Goal: Information Seeking & Learning: Find contact information

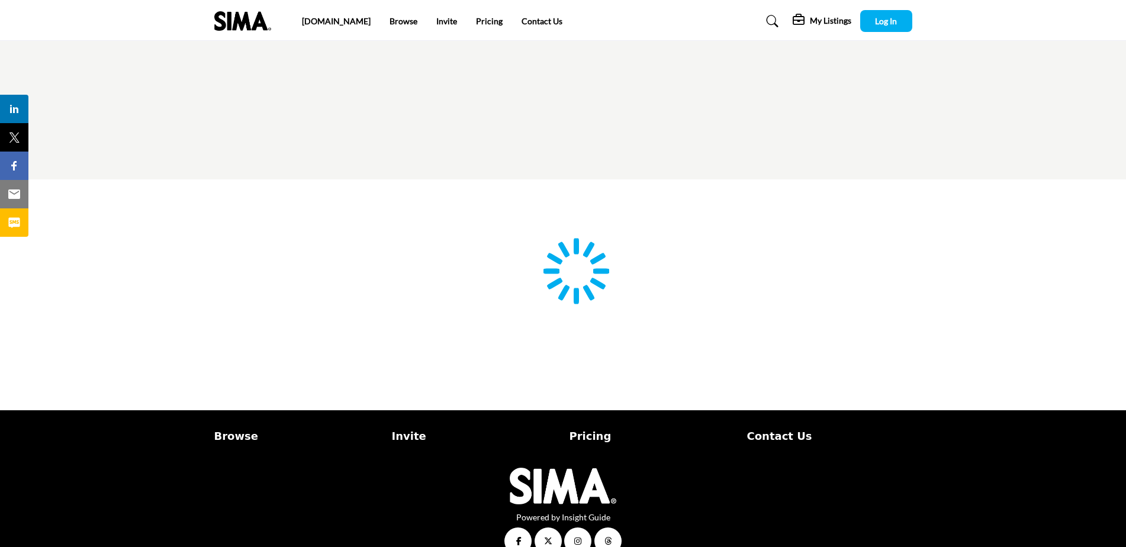
type input "**********"
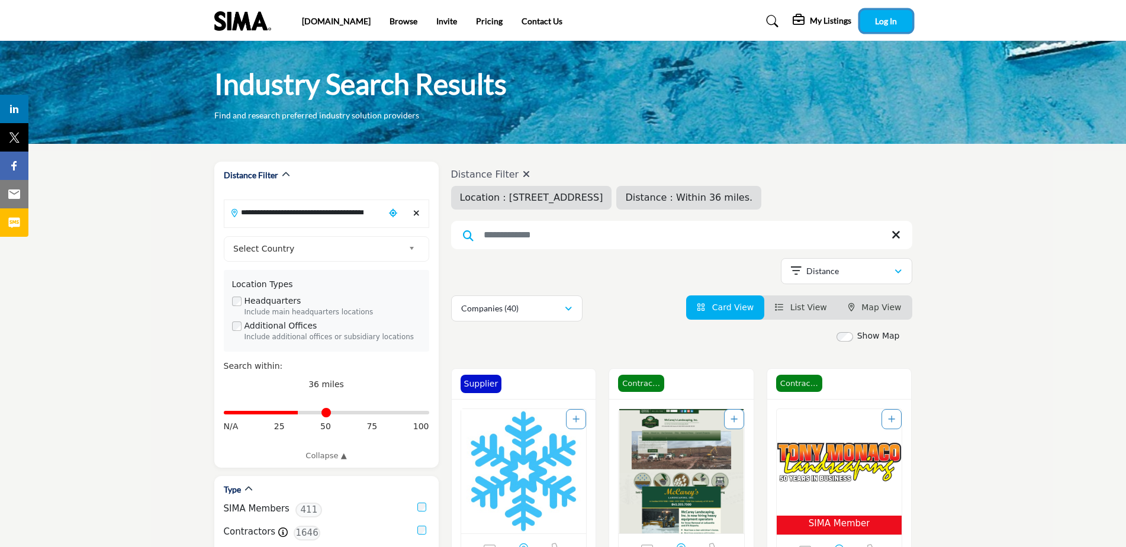
click at [889, 19] on span "Log In" at bounding box center [886, 21] width 22 height 10
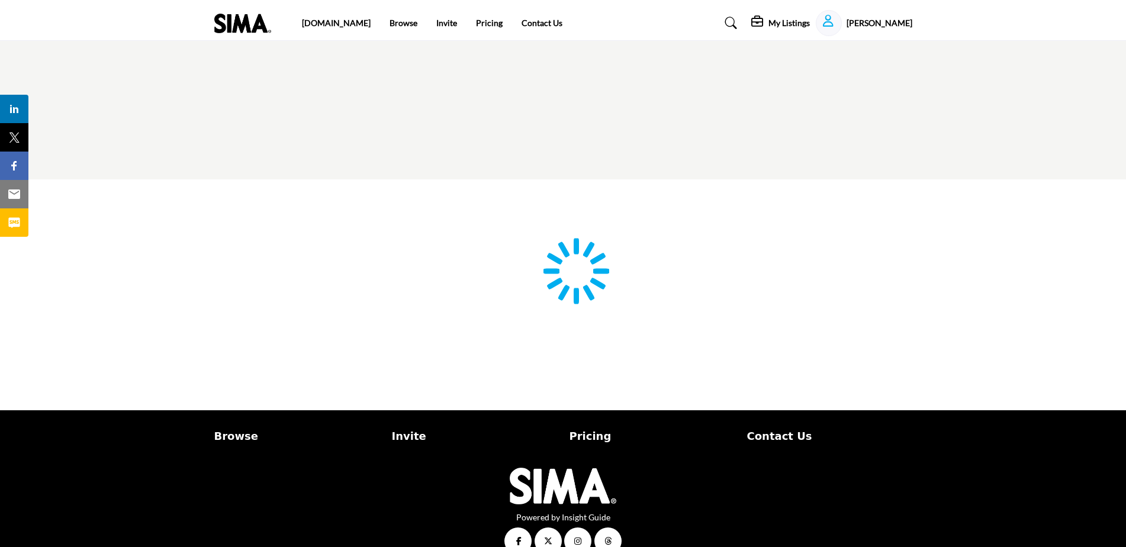
type input "**********"
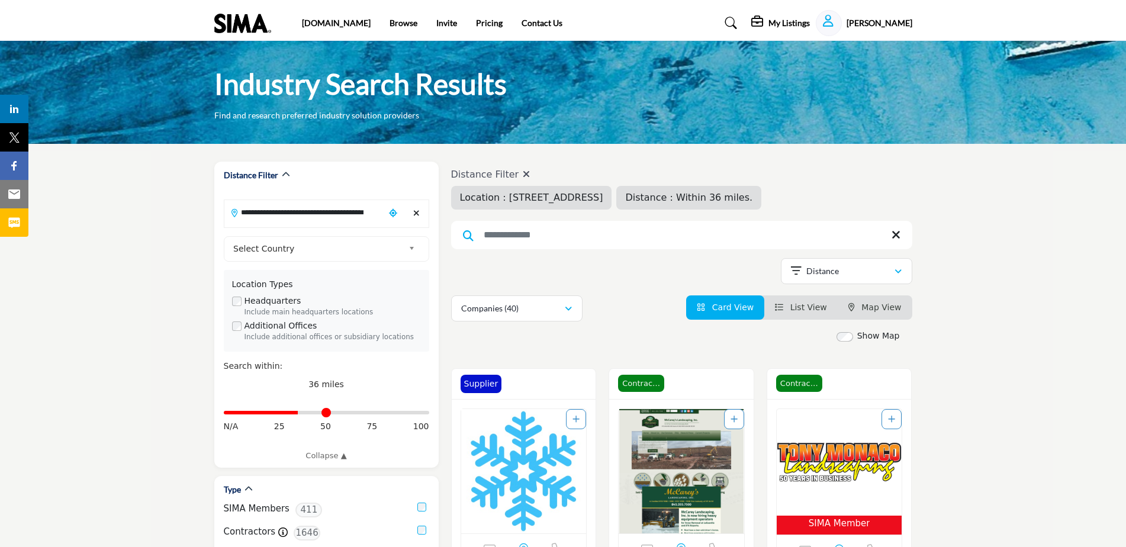
click at [753, 198] on span "Distance : Within 36 miles." at bounding box center [688, 197] width 127 height 11
click at [303, 413] on input "Distance in miles" at bounding box center [326, 412] width 205 height 2
type input "**"
click at [306, 413] on input "Distance in miles" at bounding box center [326, 412] width 205 height 2
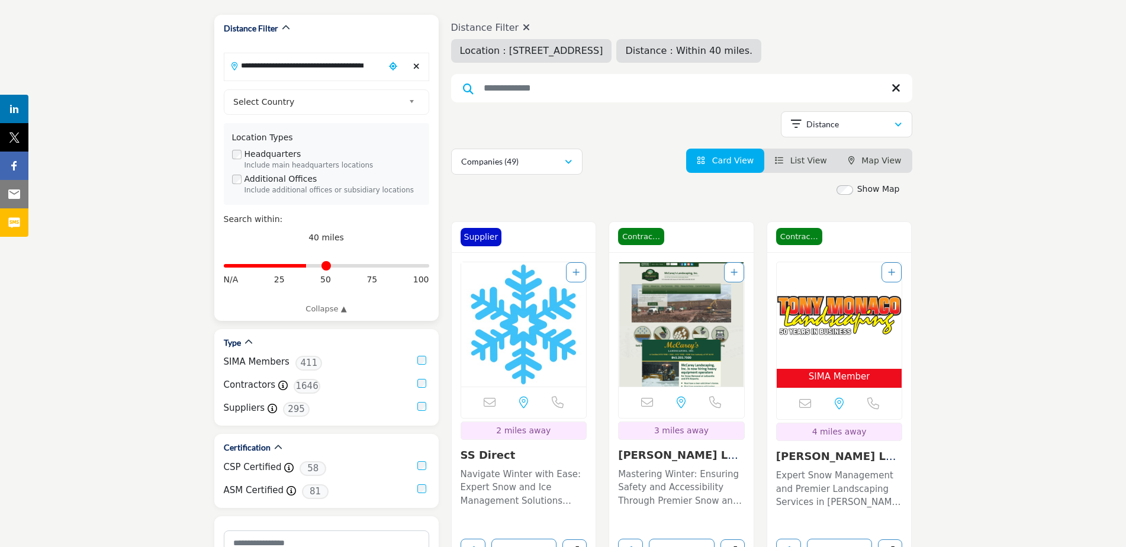
scroll to position [178, 0]
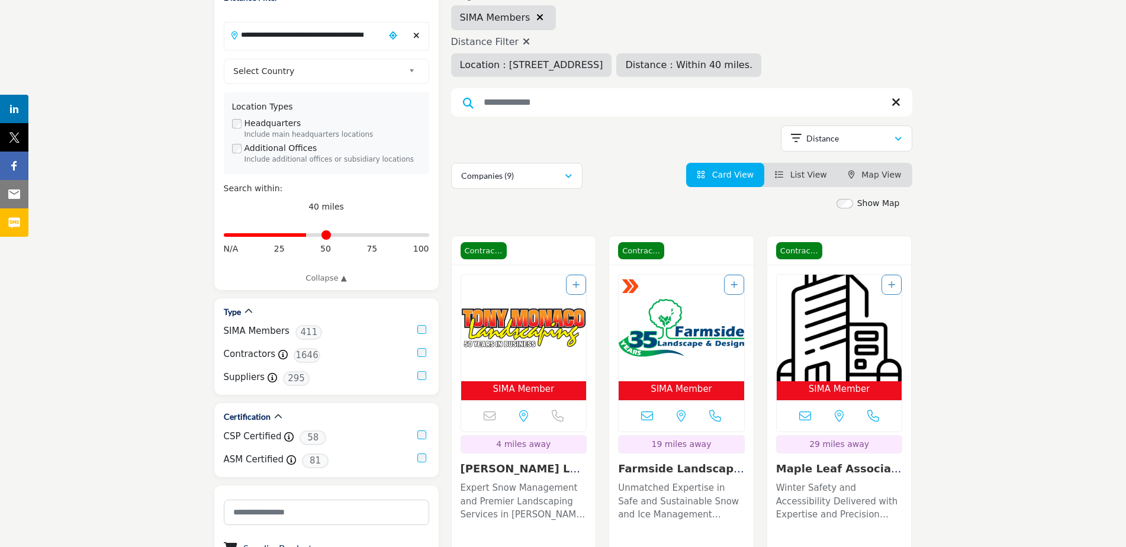
scroll to position [237, 0]
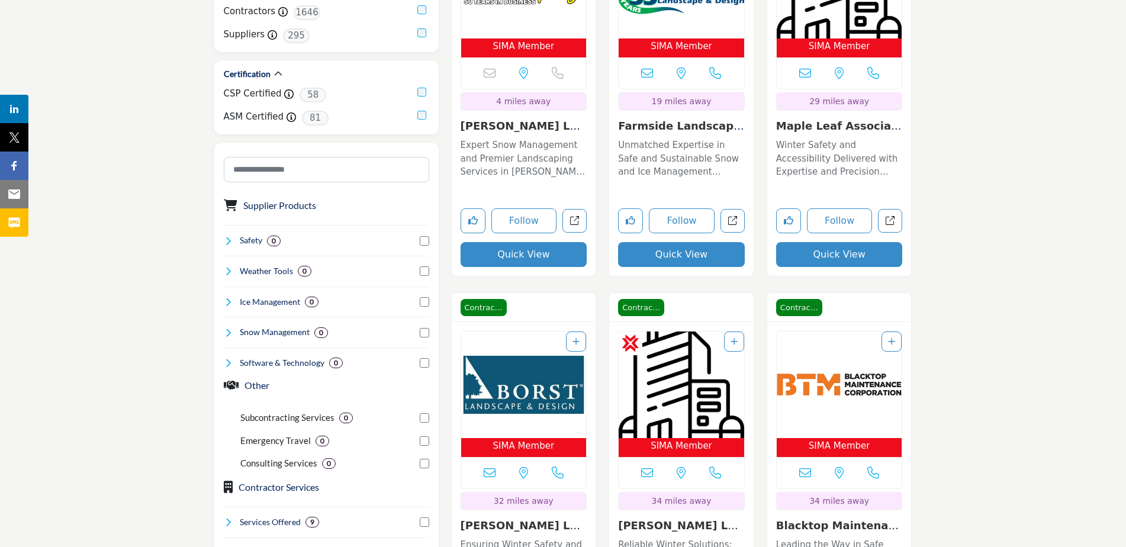
scroll to position [592, 0]
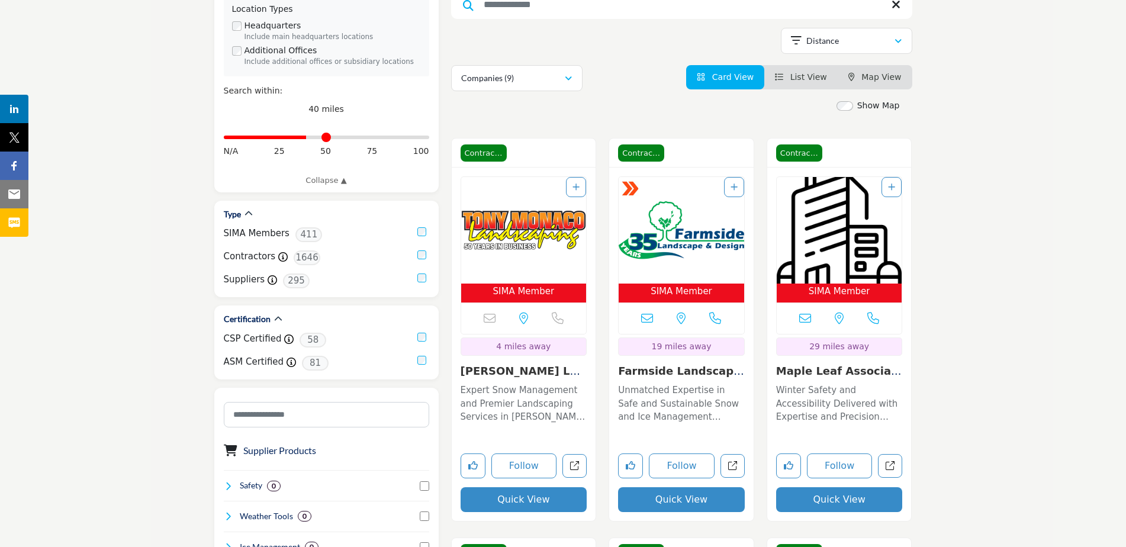
scroll to position [296, 0]
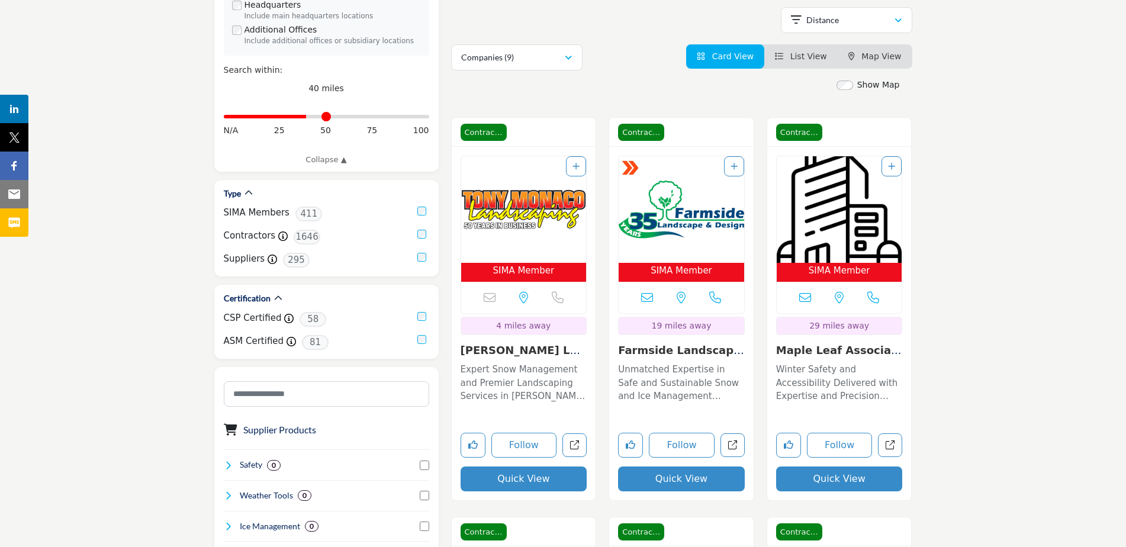
click at [527, 206] on img "Open Listing in new tab" at bounding box center [524, 209] width 126 height 107
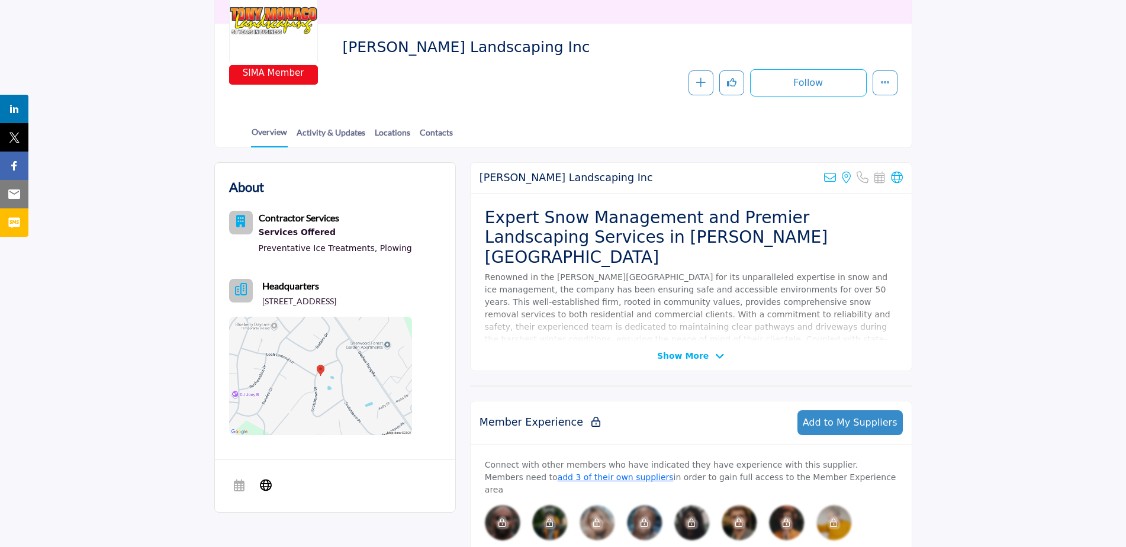
scroll to position [237, 0]
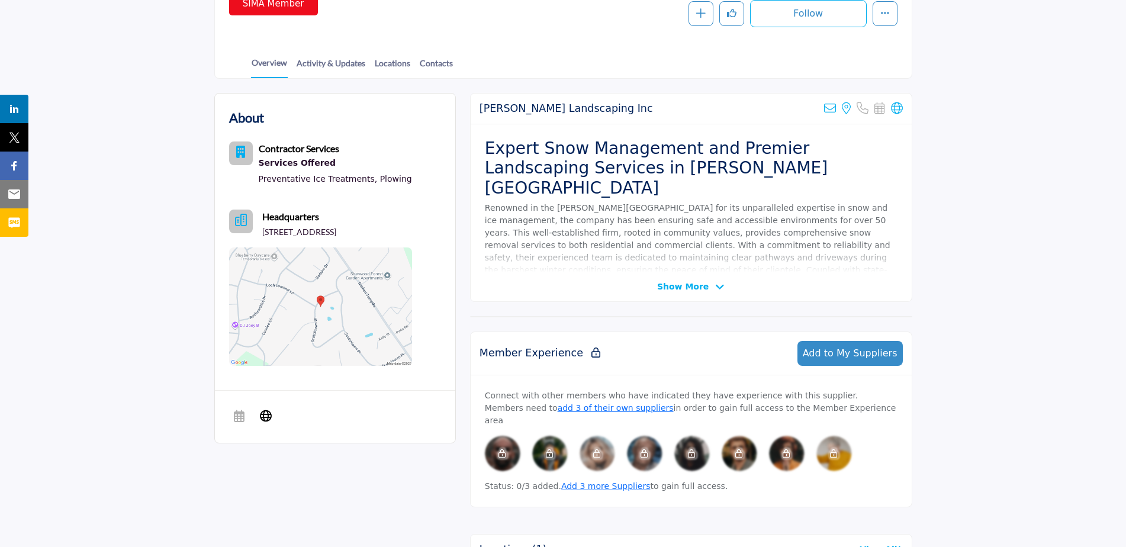
click at [715, 287] on icon at bounding box center [719, 287] width 9 height 11
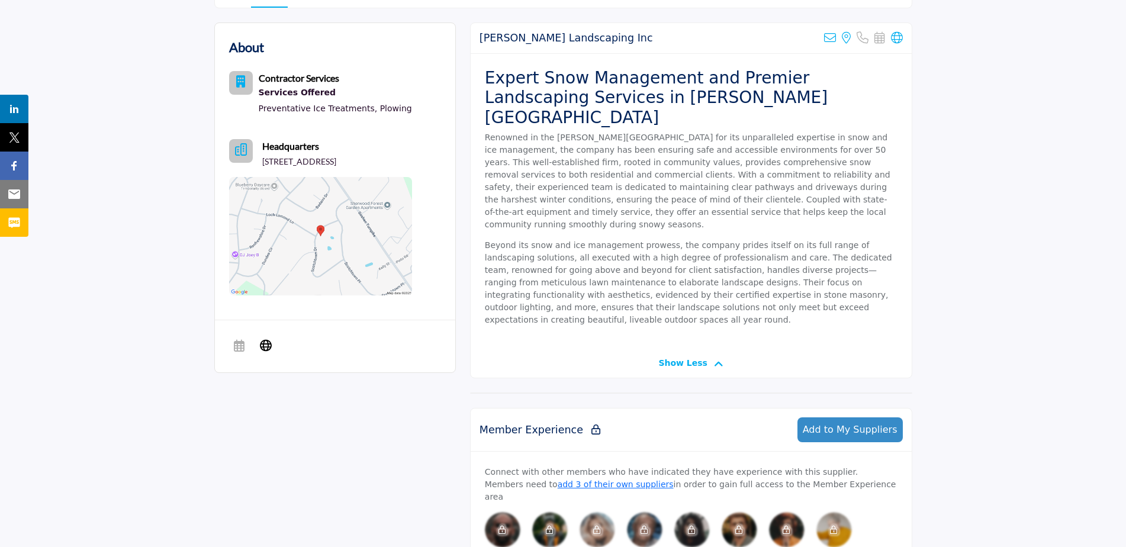
scroll to position [296, 0]
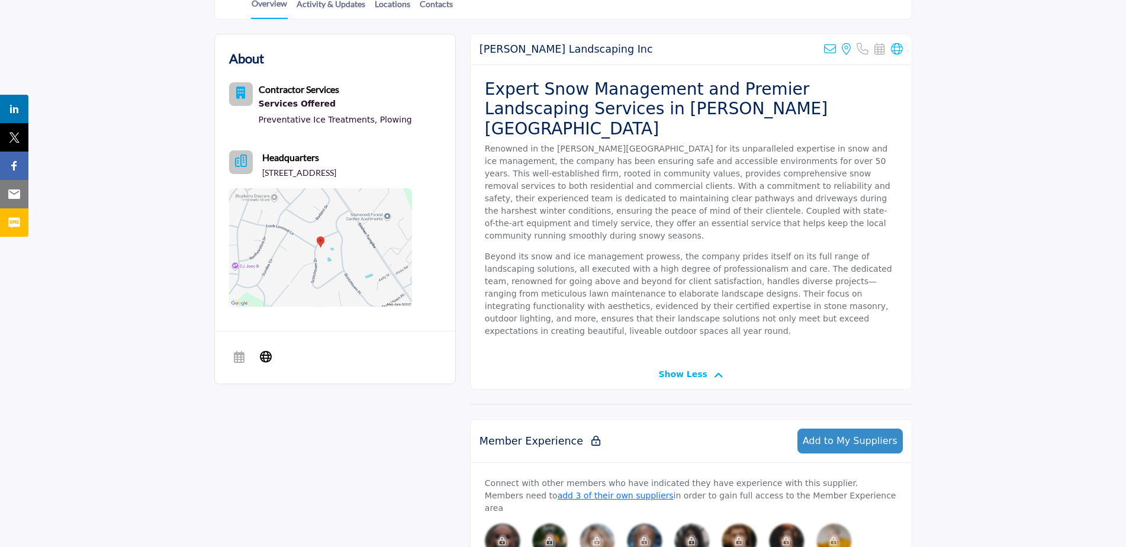
click at [714, 370] on icon at bounding box center [718, 375] width 9 height 11
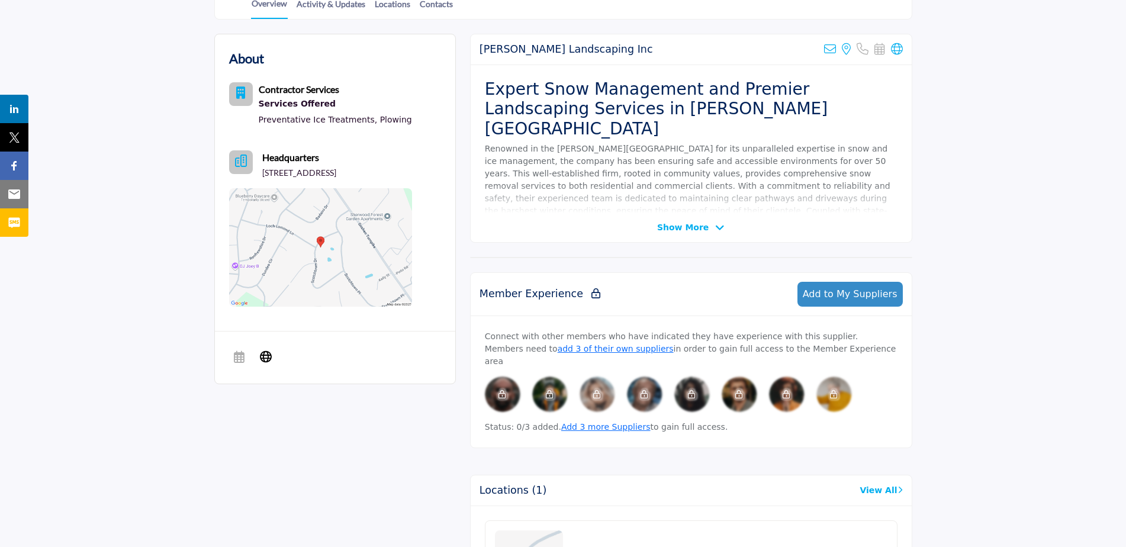
click at [353, 267] on img at bounding box center [320, 247] width 183 height 118
click at [287, 92] on b "Contractor Services" at bounding box center [299, 88] width 81 height 11
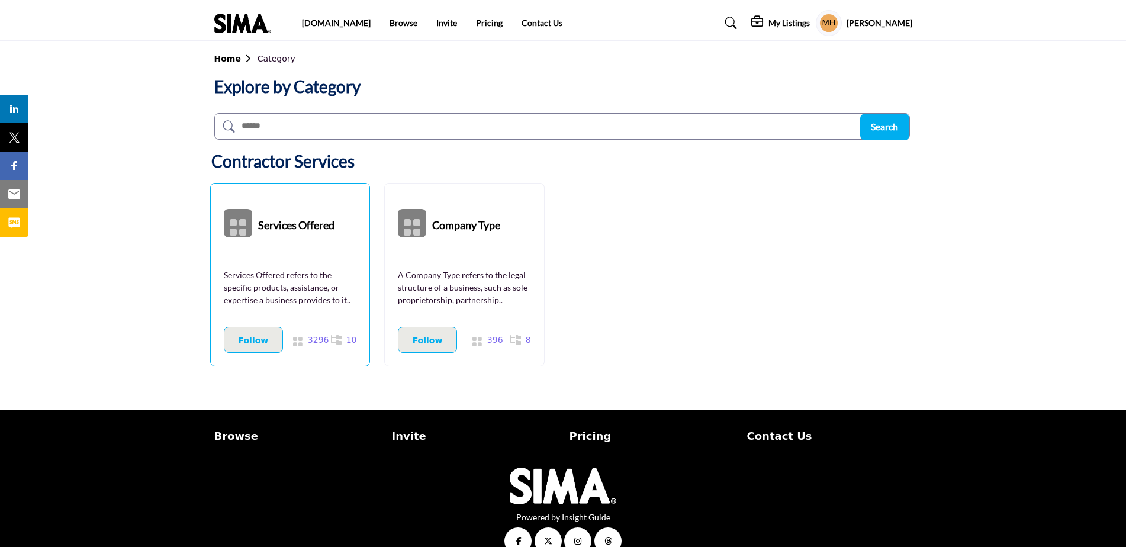
click at [292, 264] on link "Services Offered refers to the specific products, assistance, or expertise a bu…" at bounding box center [290, 287] width 133 height 47
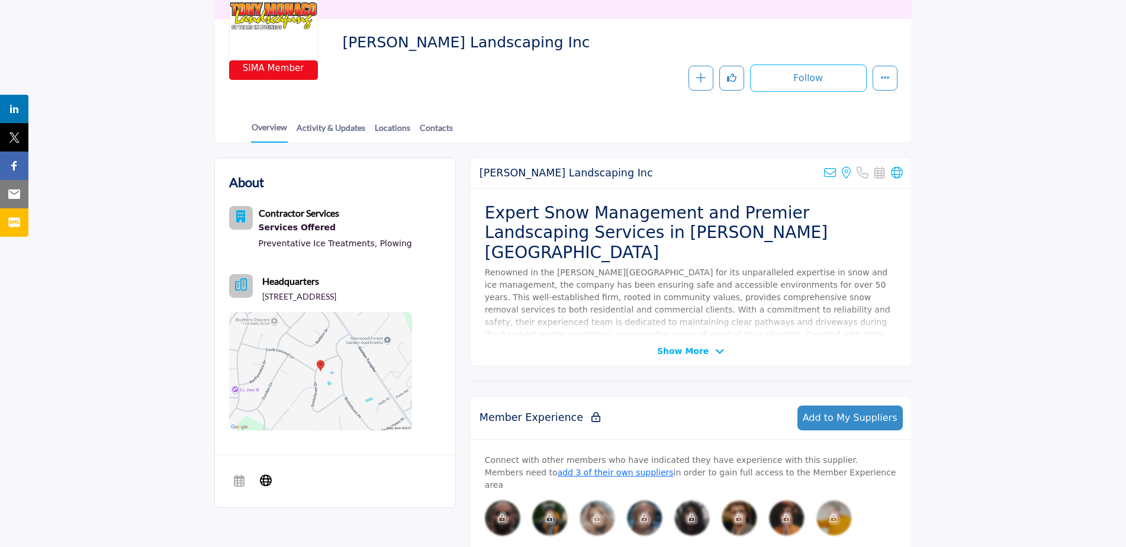
scroll to position [117, 0]
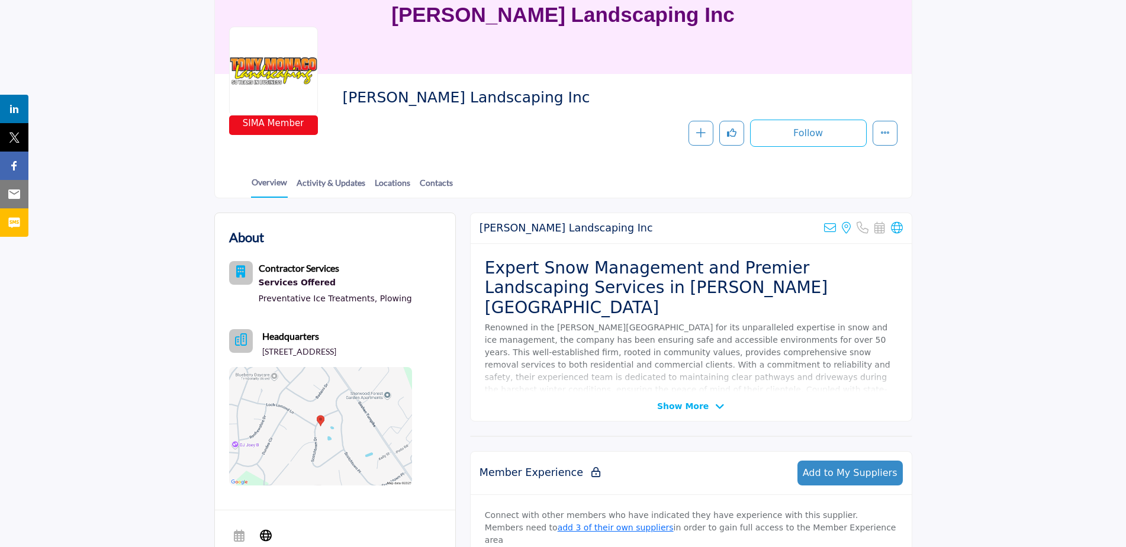
click at [241, 345] on icon "Headquarter icon" at bounding box center [241, 340] width 12 height 12
click at [244, 345] on icon "Headquarter icon" at bounding box center [241, 340] width 12 height 12
click at [715, 404] on icon at bounding box center [719, 406] width 9 height 11
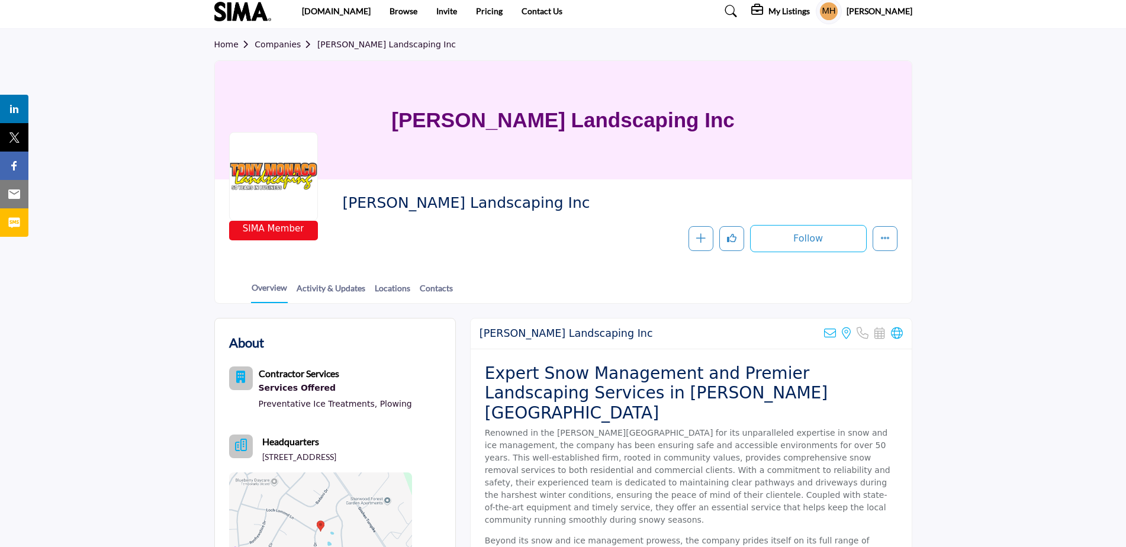
scroll to position [0, 0]
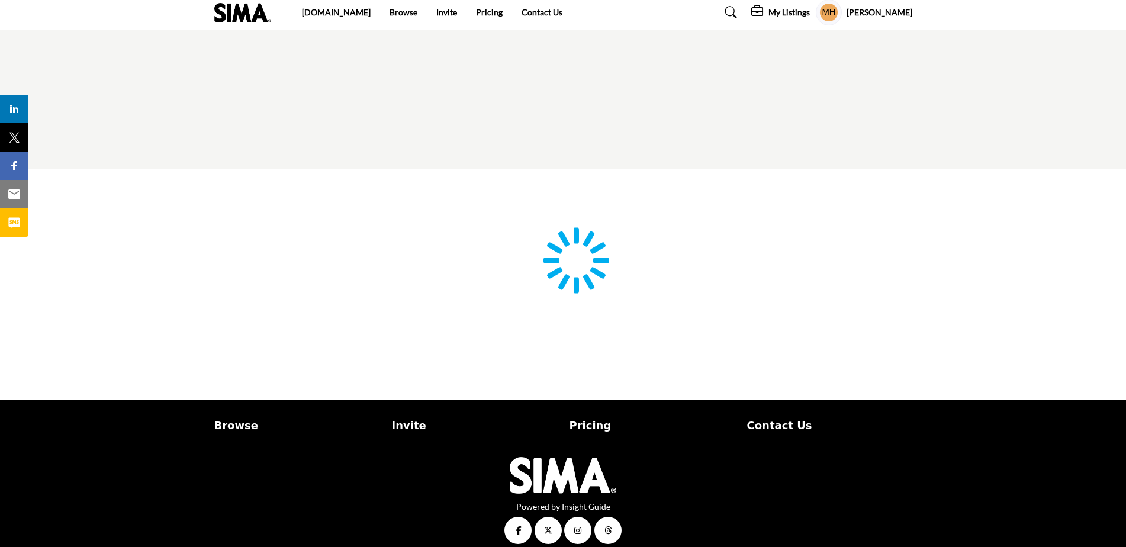
scroll to position [24, 0]
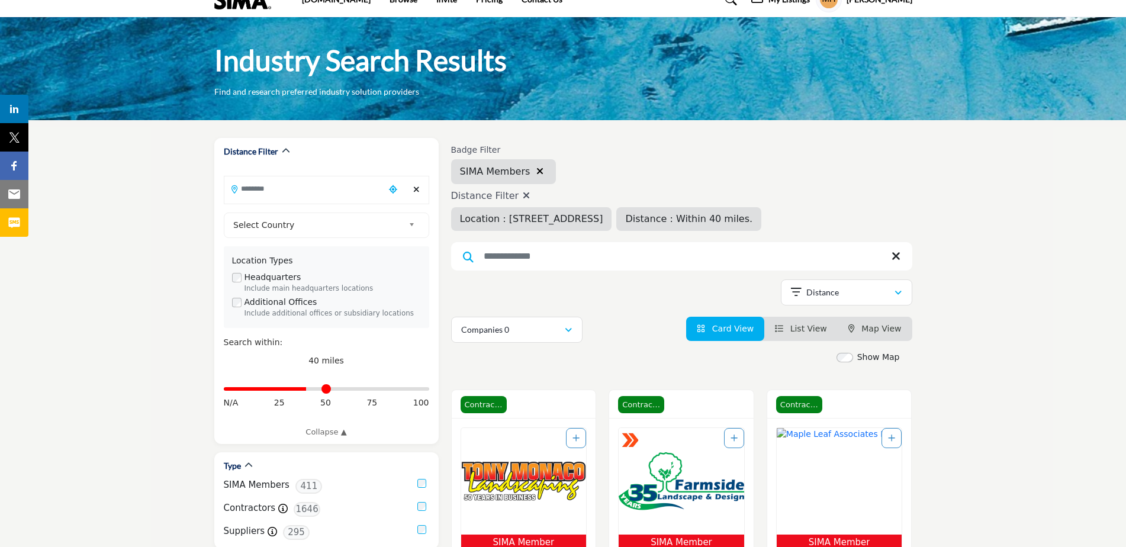
type input "**********"
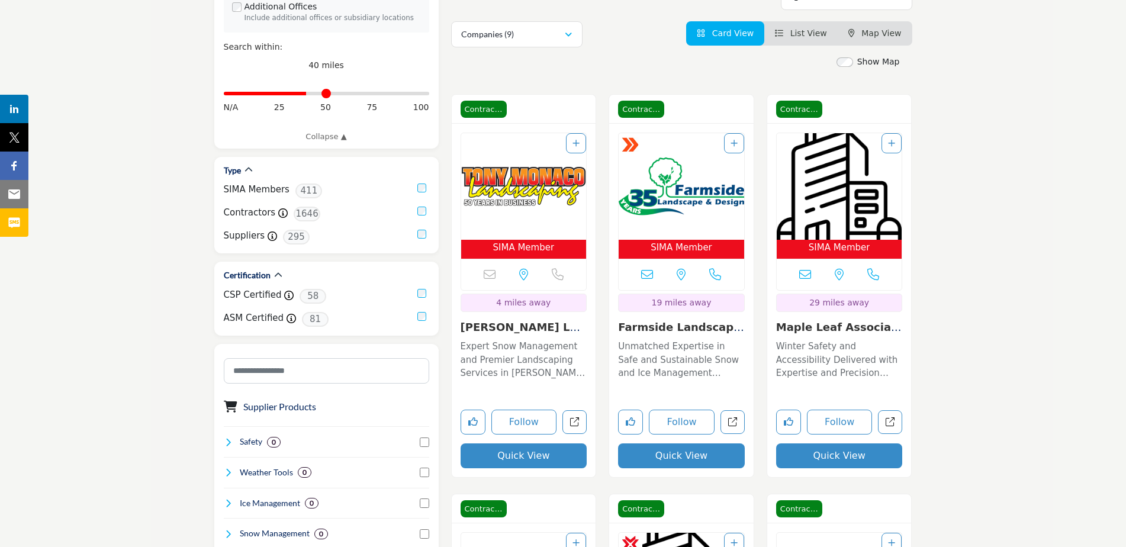
scroll to position [320, 0]
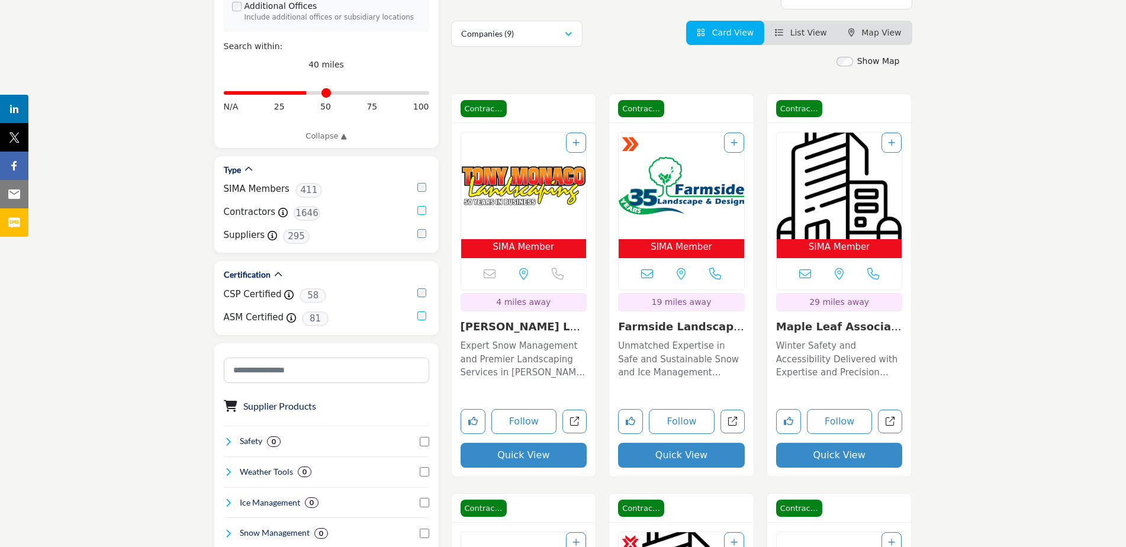
click at [670, 327] on link "Farmside Landscape &..." at bounding box center [681, 332] width 126 height 25
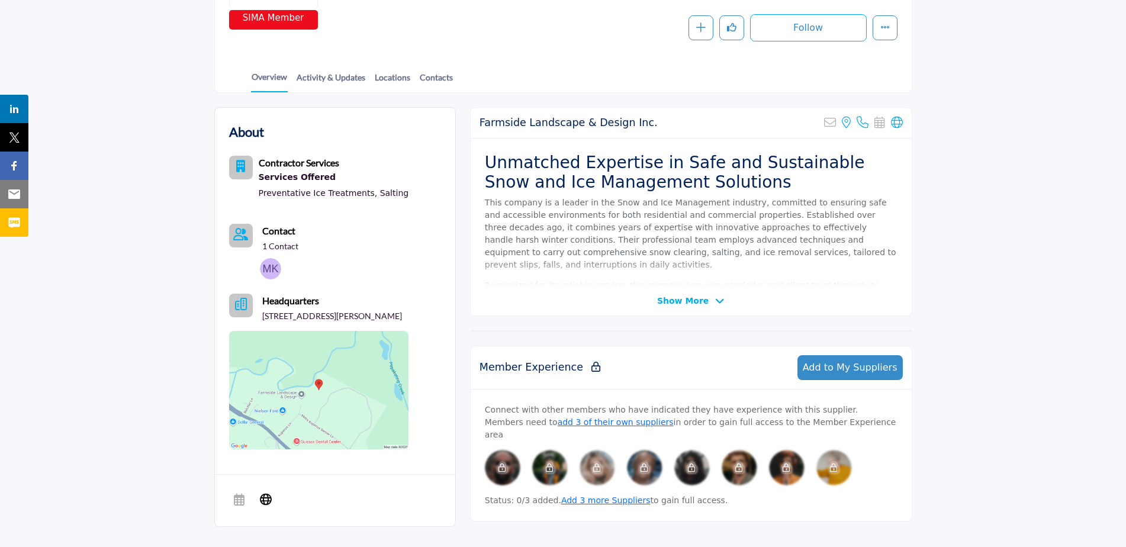
scroll to position [237, 0]
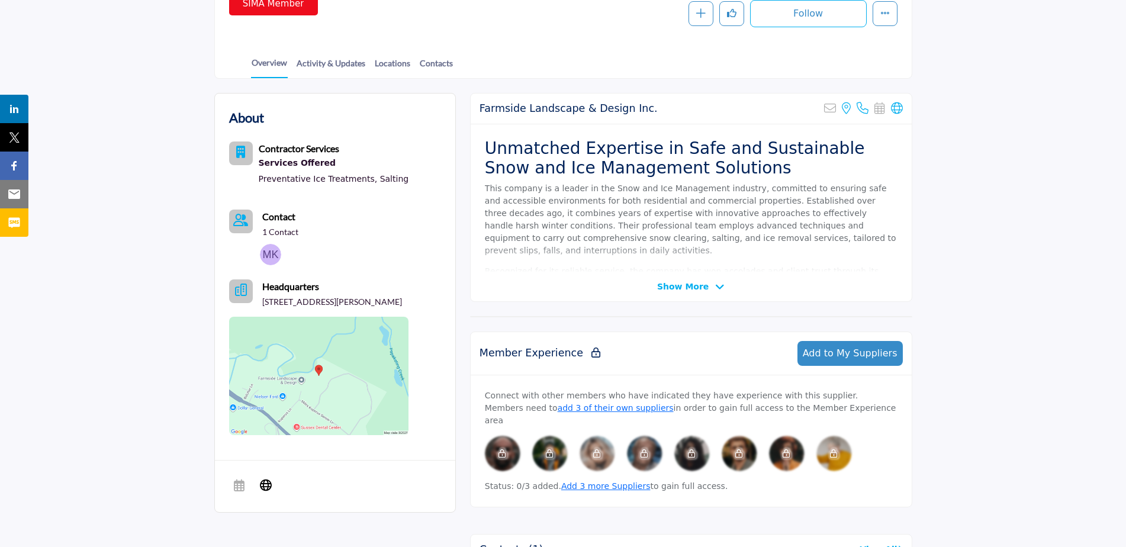
click at [342, 364] on img at bounding box center [319, 376] width 180 height 118
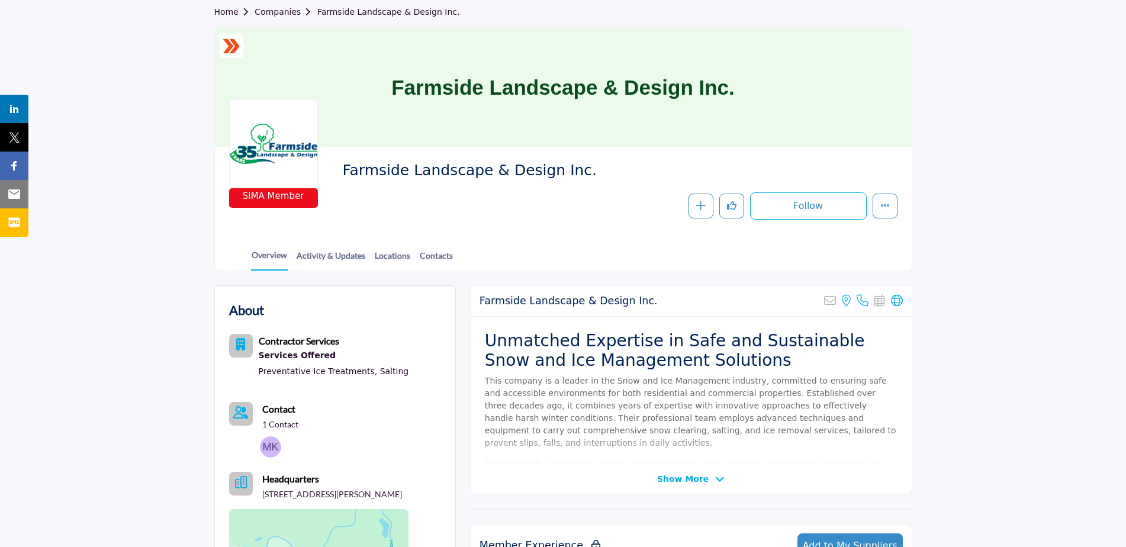
scroll to position [0, 0]
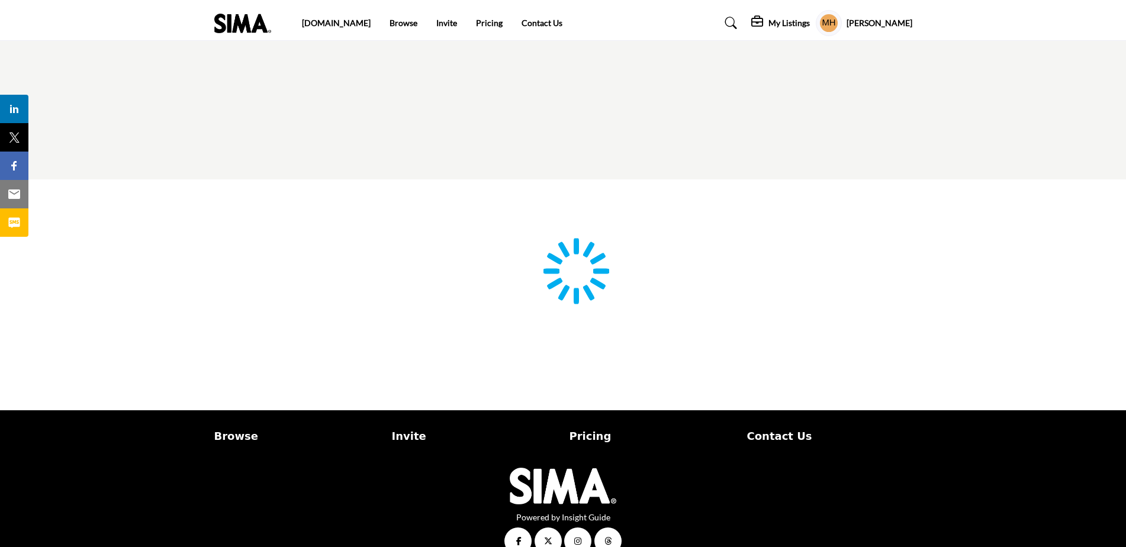
scroll to position [24, 0]
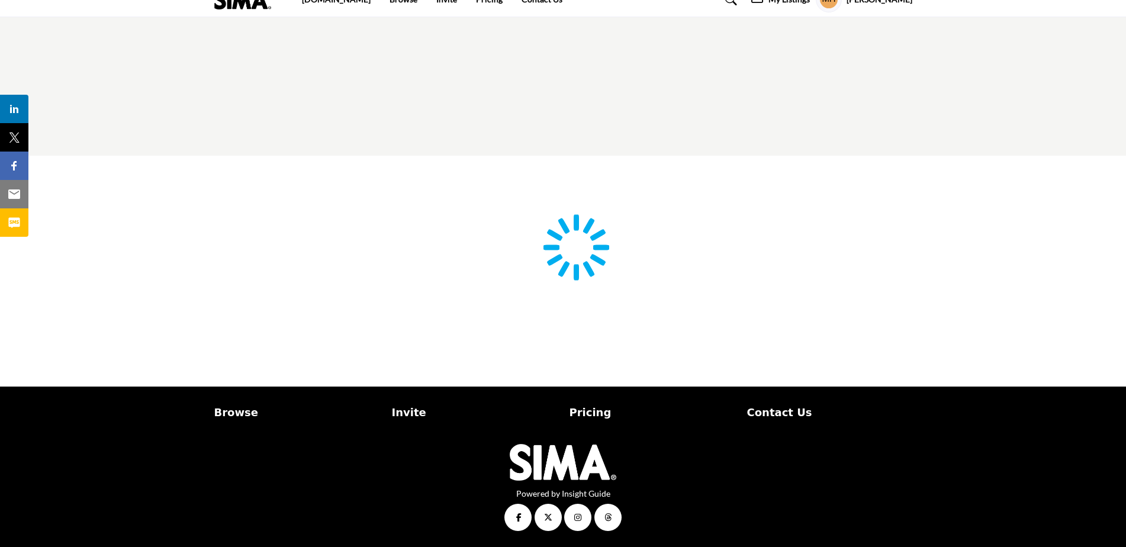
type input "**********"
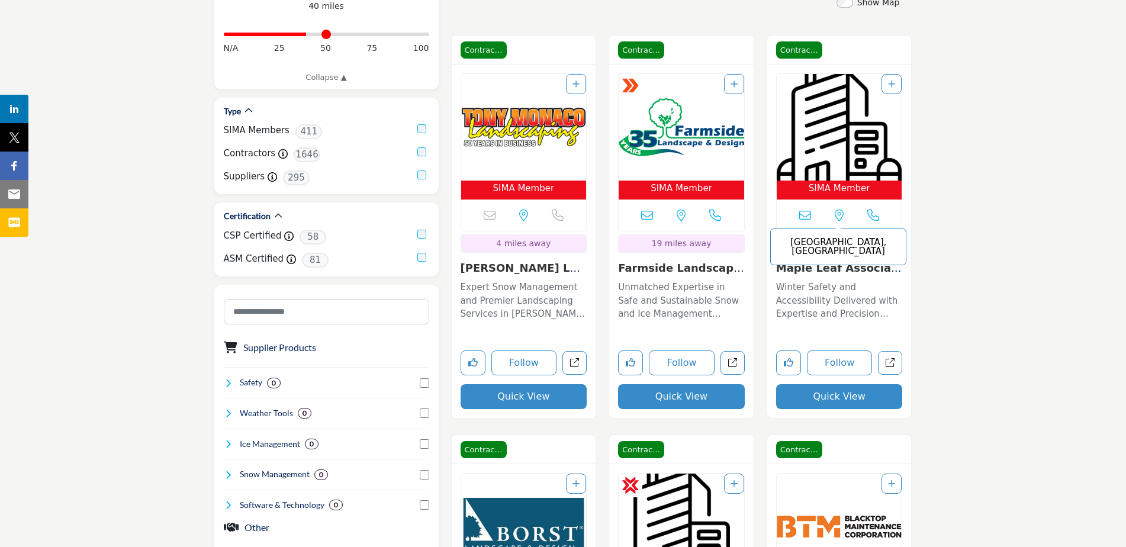
scroll to position [379, 0]
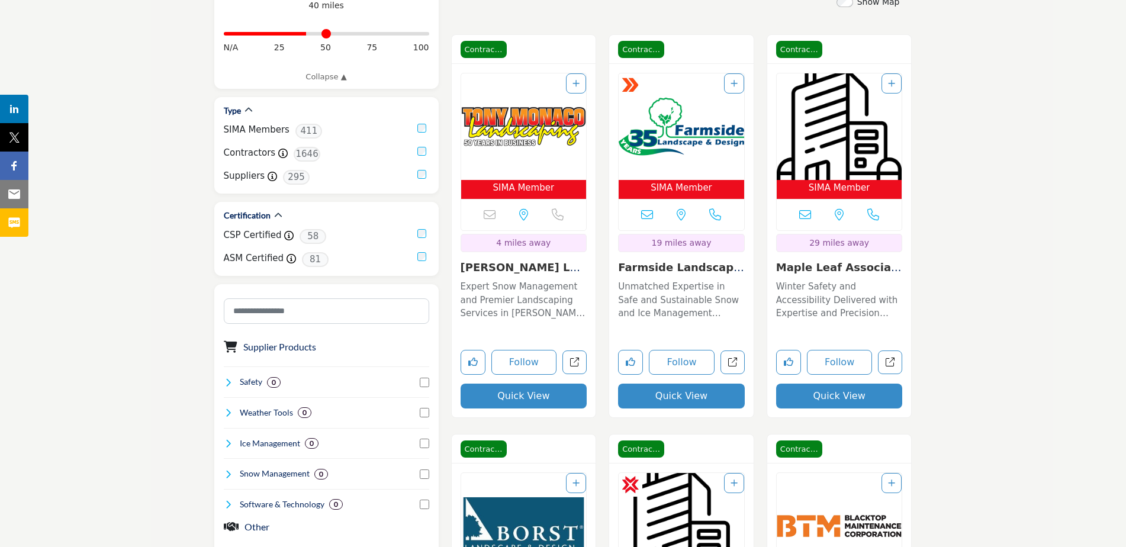
click at [838, 268] on link "Maple Leaf Associate..." at bounding box center [839, 273] width 126 height 25
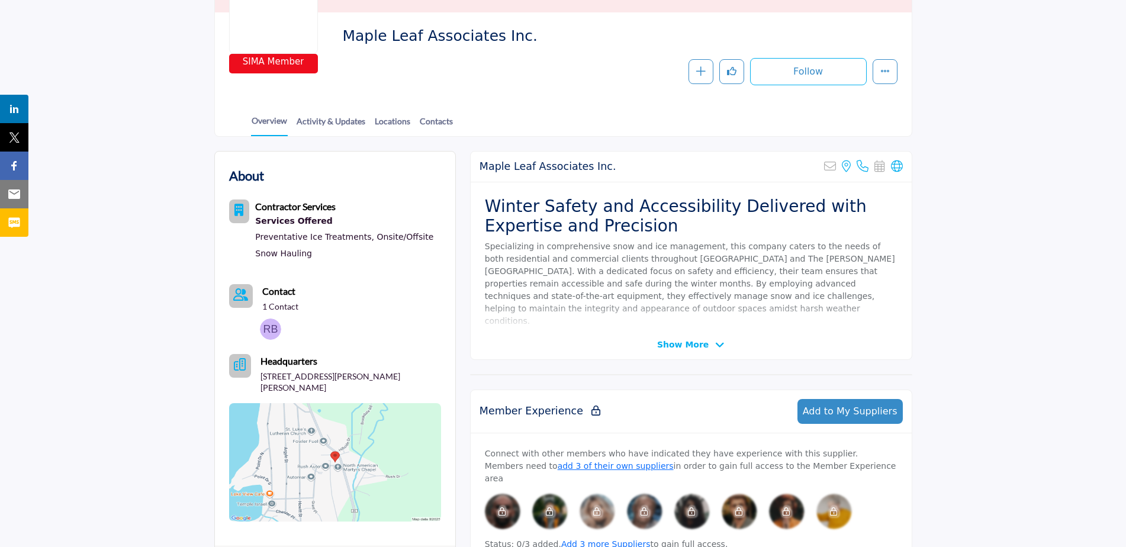
scroll to position [237, 0]
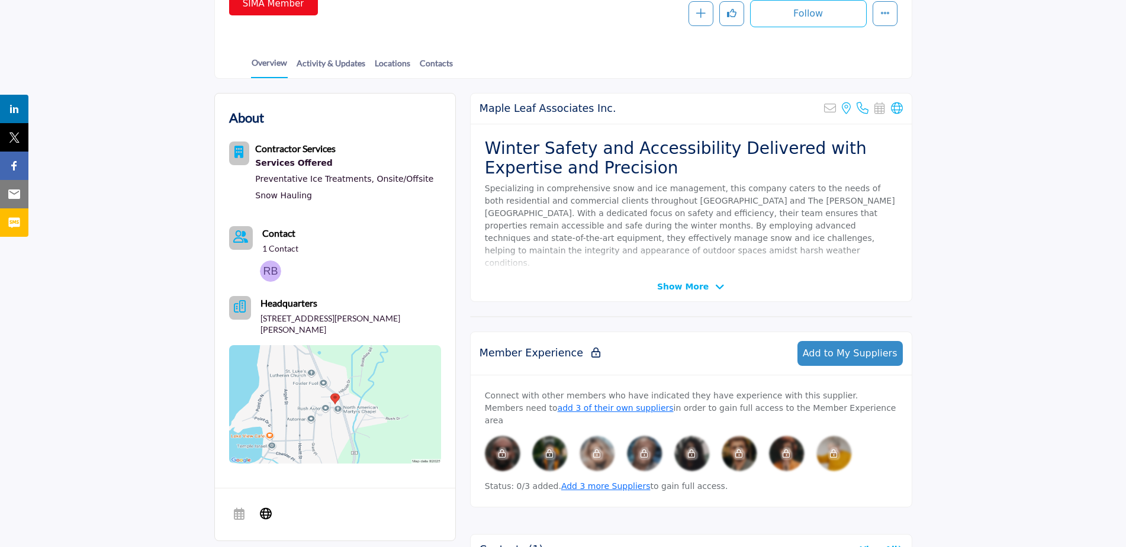
click at [361, 405] on img at bounding box center [335, 404] width 212 height 118
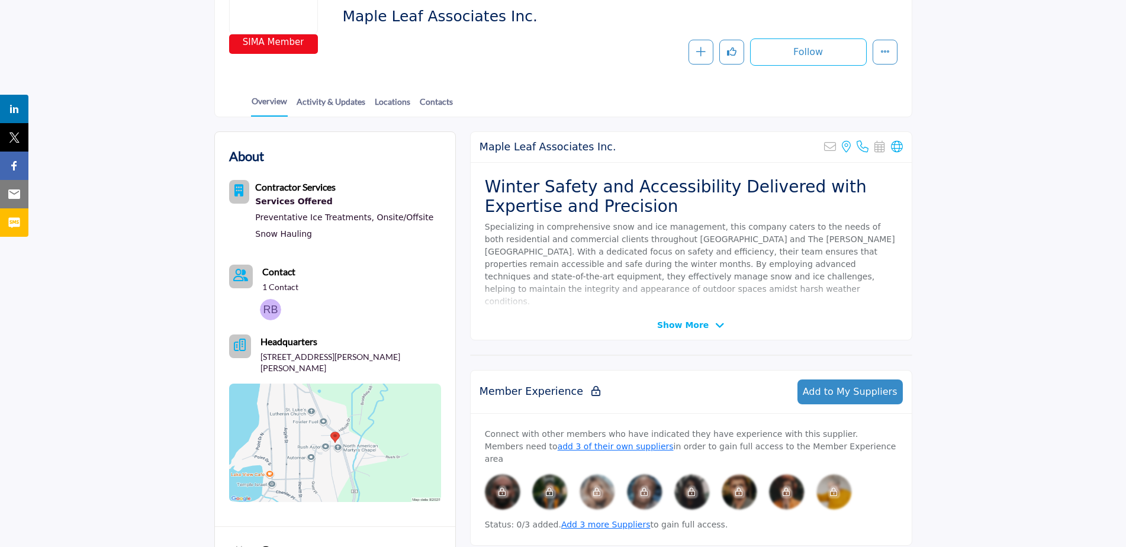
scroll to position [178, 0]
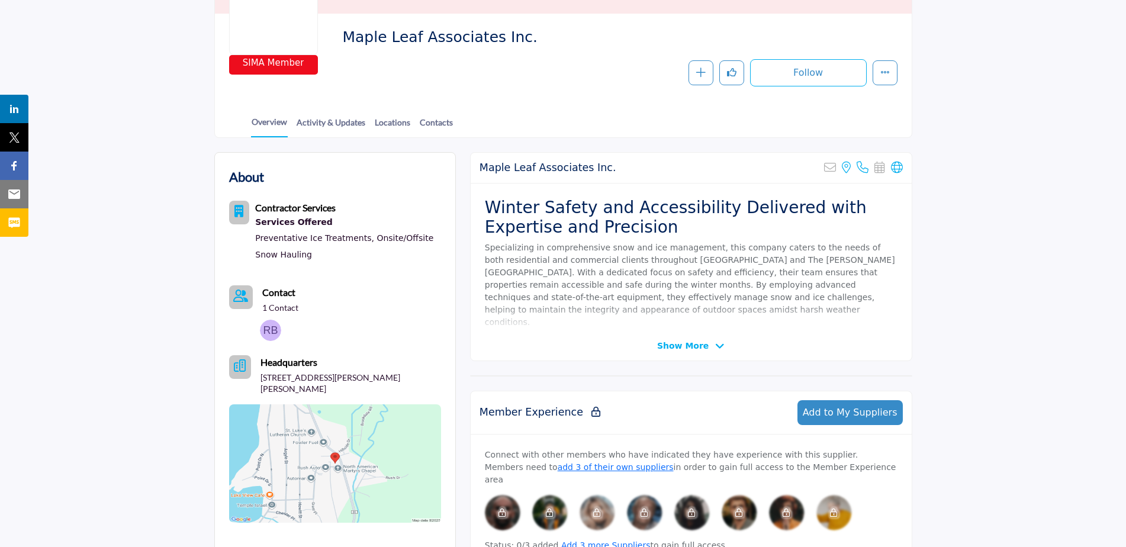
click at [715, 341] on icon at bounding box center [719, 346] width 9 height 11
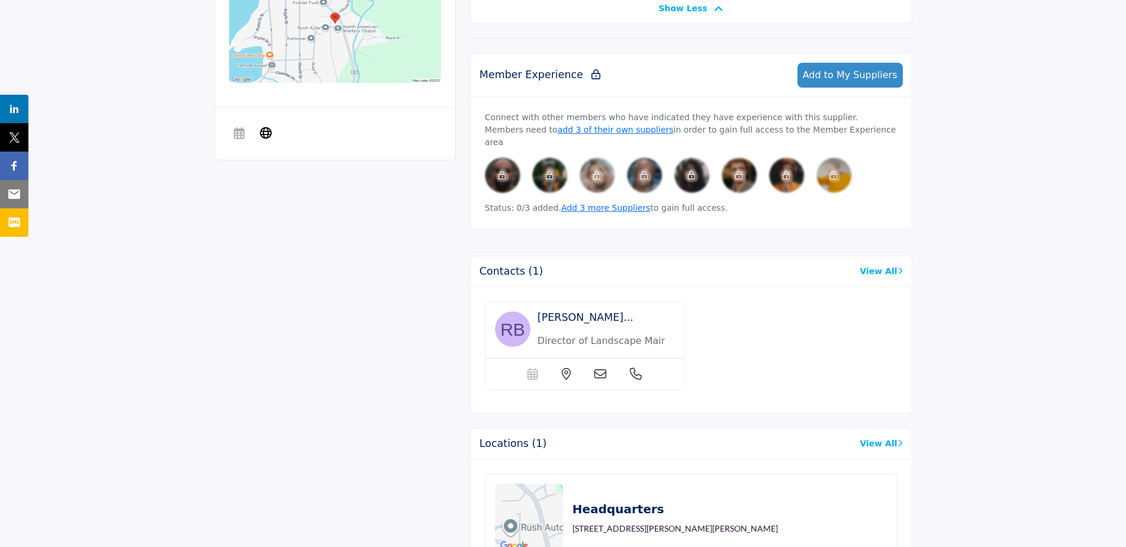
scroll to position [651, 0]
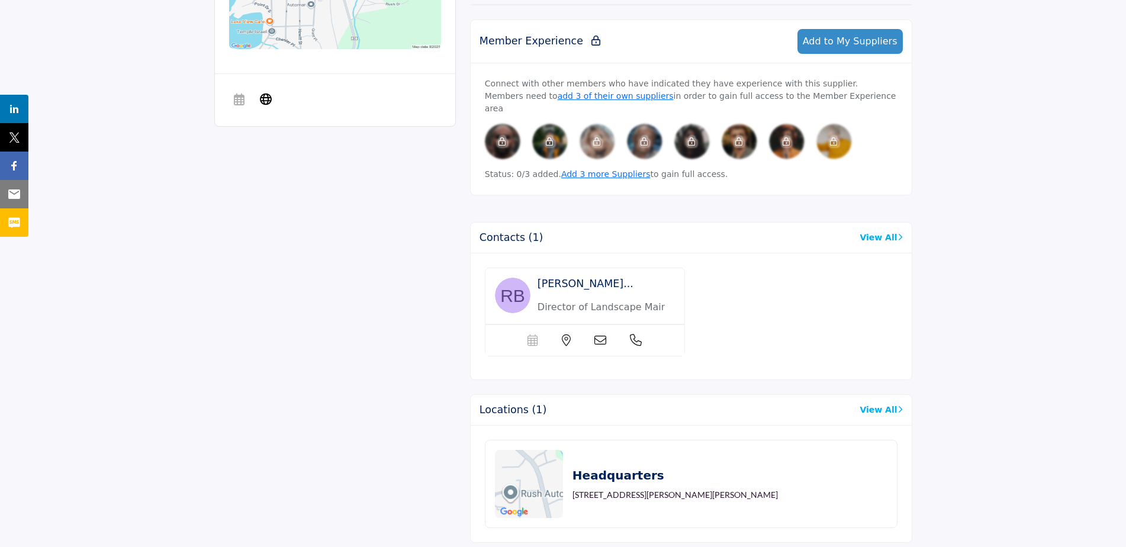
click at [596, 335] on icon at bounding box center [600, 341] width 12 height 12
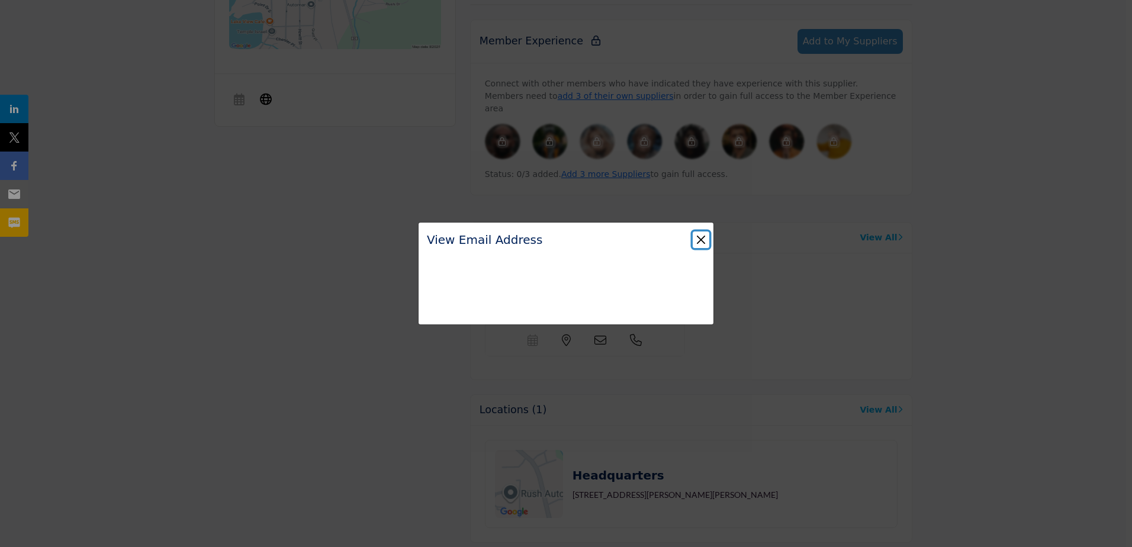
click at [699, 238] on button "Close" at bounding box center [701, 240] width 17 height 17
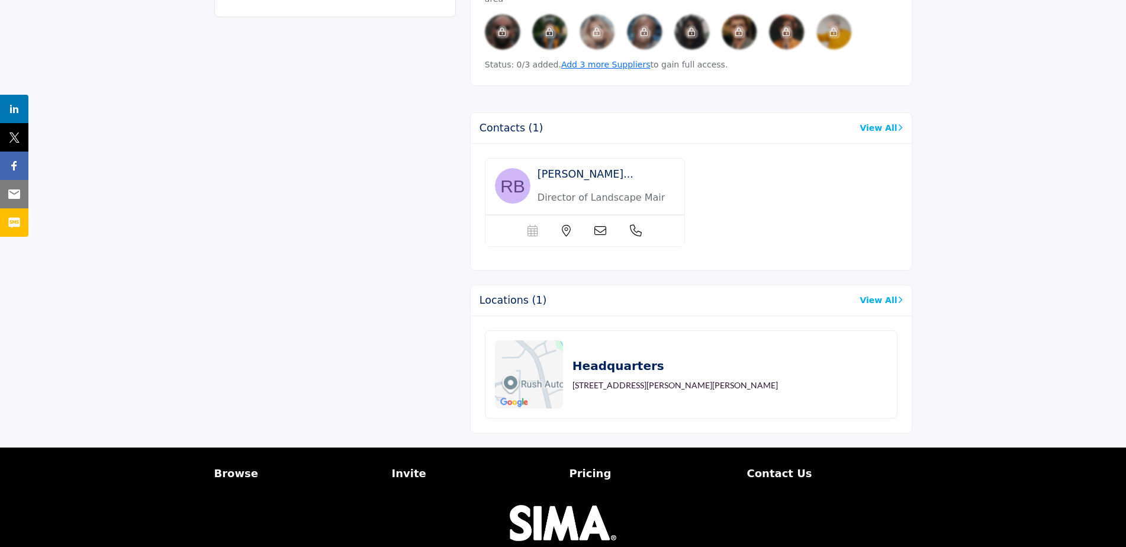
scroll to position [771, 0]
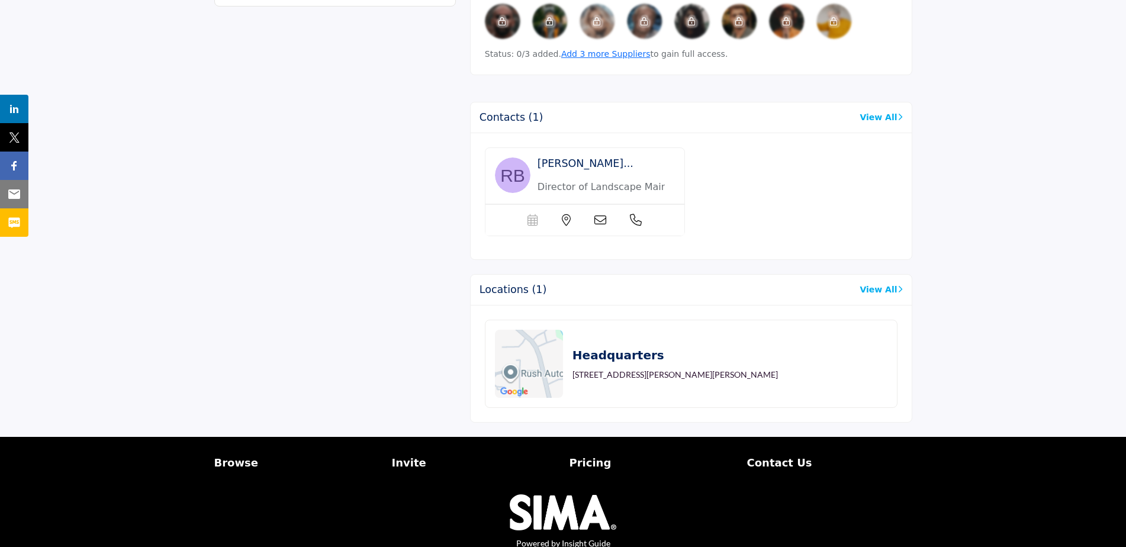
click at [596, 214] on icon at bounding box center [600, 220] width 12 height 12
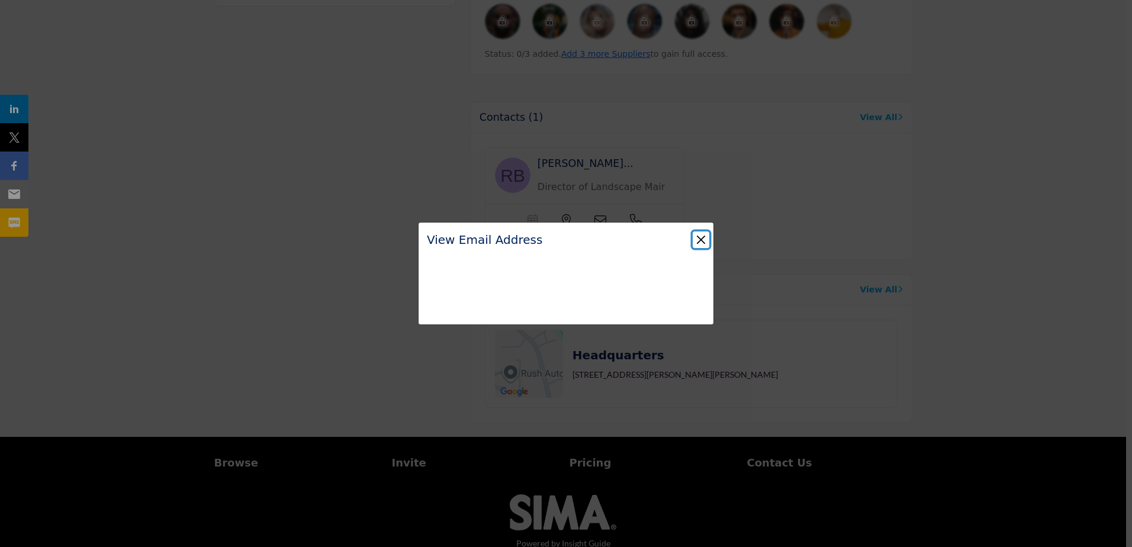
click at [700, 239] on button "Close" at bounding box center [701, 240] width 17 height 17
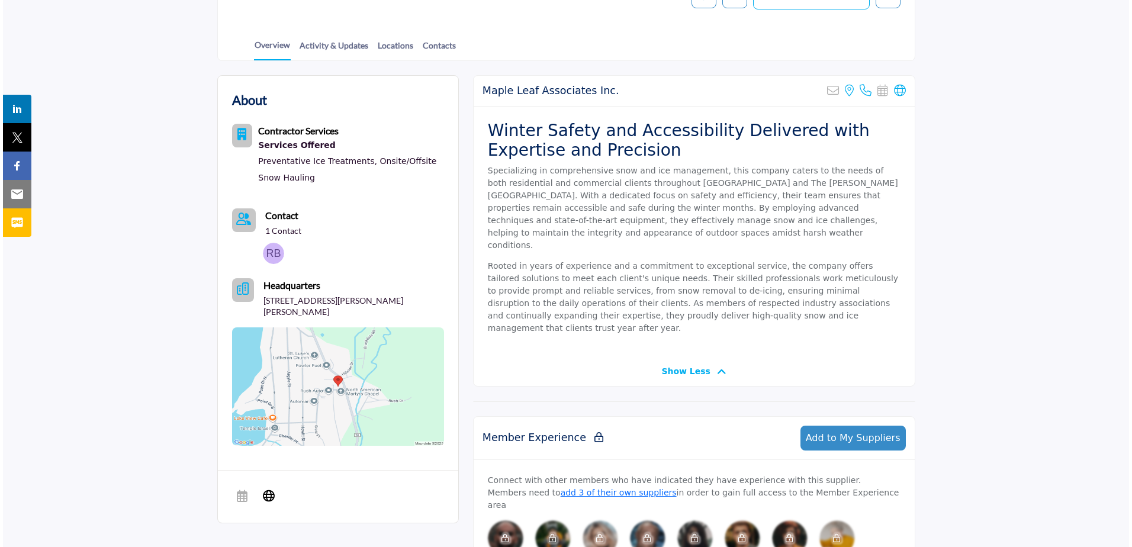
scroll to position [239, 0]
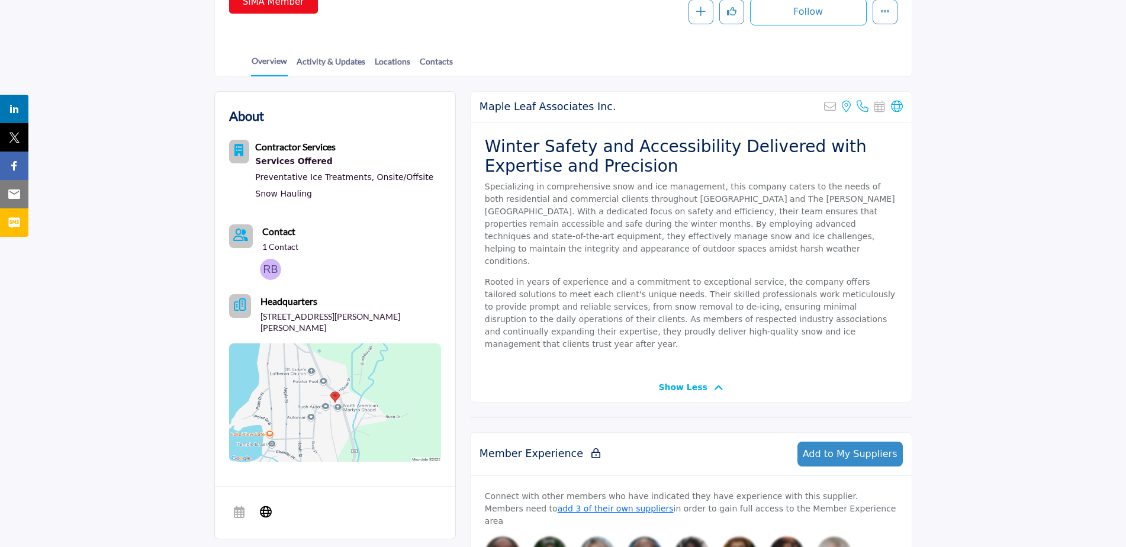
click at [266, 263] on img at bounding box center [270, 269] width 21 height 21
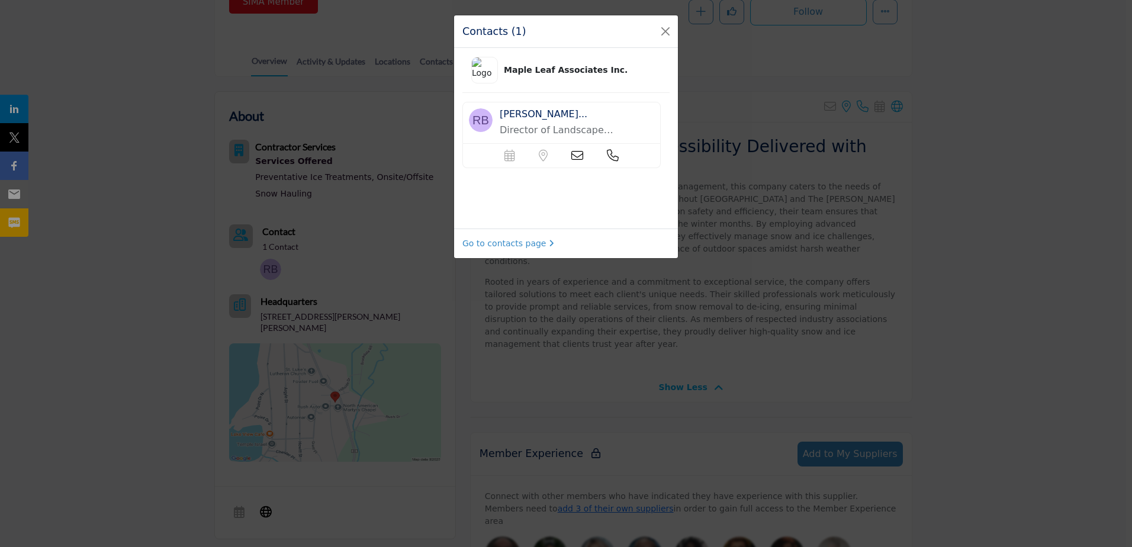
click at [572, 153] on icon at bounding box center [577, 156] width 12 height 12
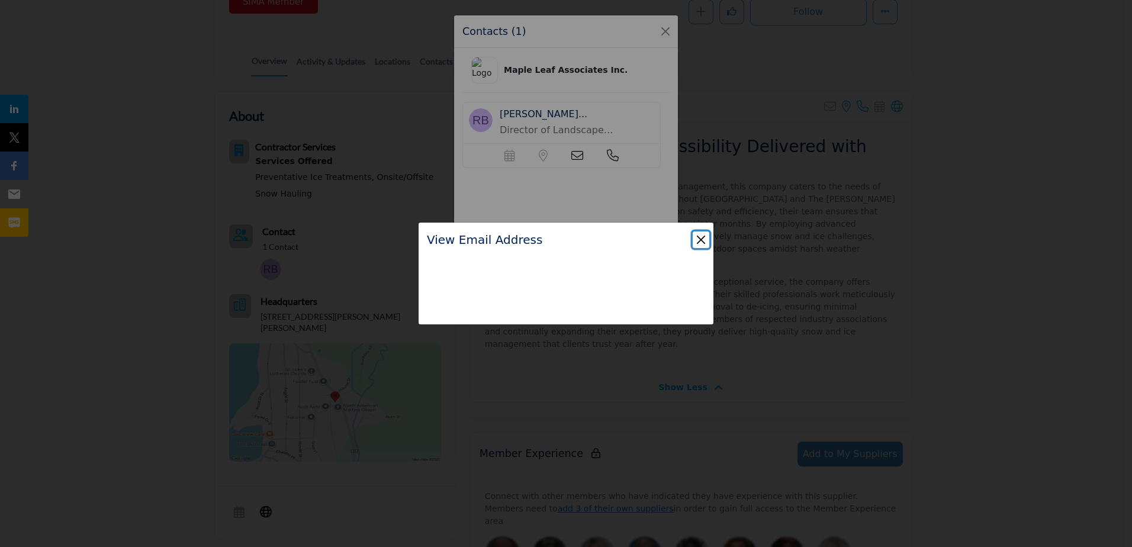
click at [706, 241] on button "Close" at bounding box center [701, 240] width 17 height 17
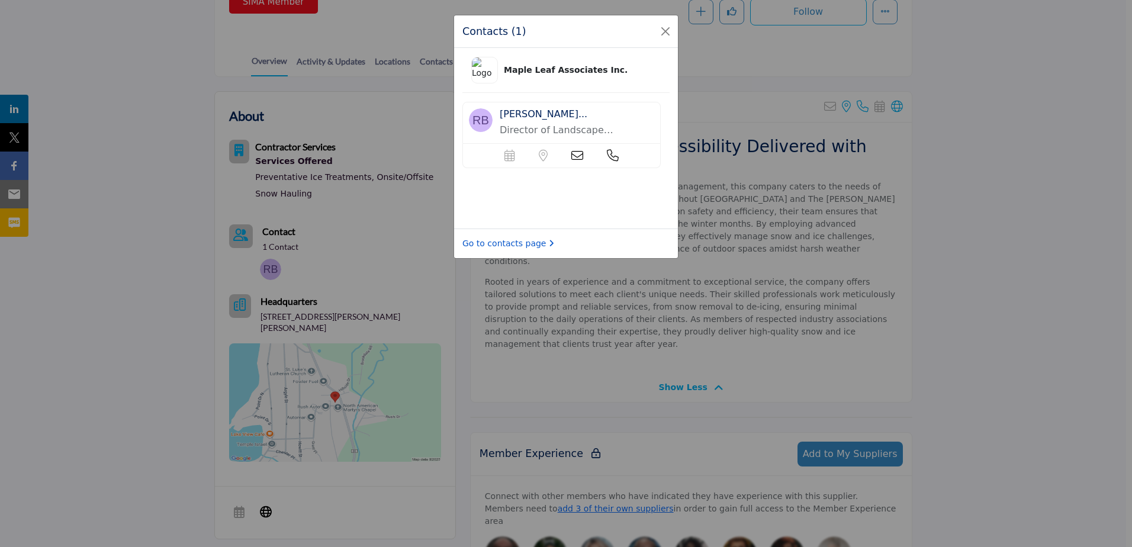
click at [533, 245] on link "Go to contacts page" at bounding box center [508, 243] width 92 height 12
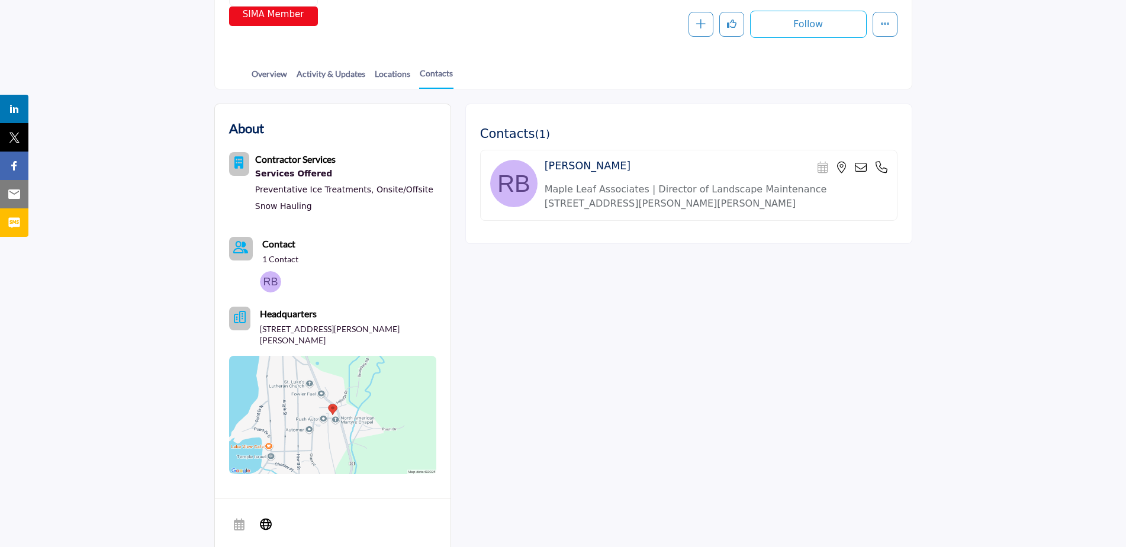
scroll to position [237, 0]
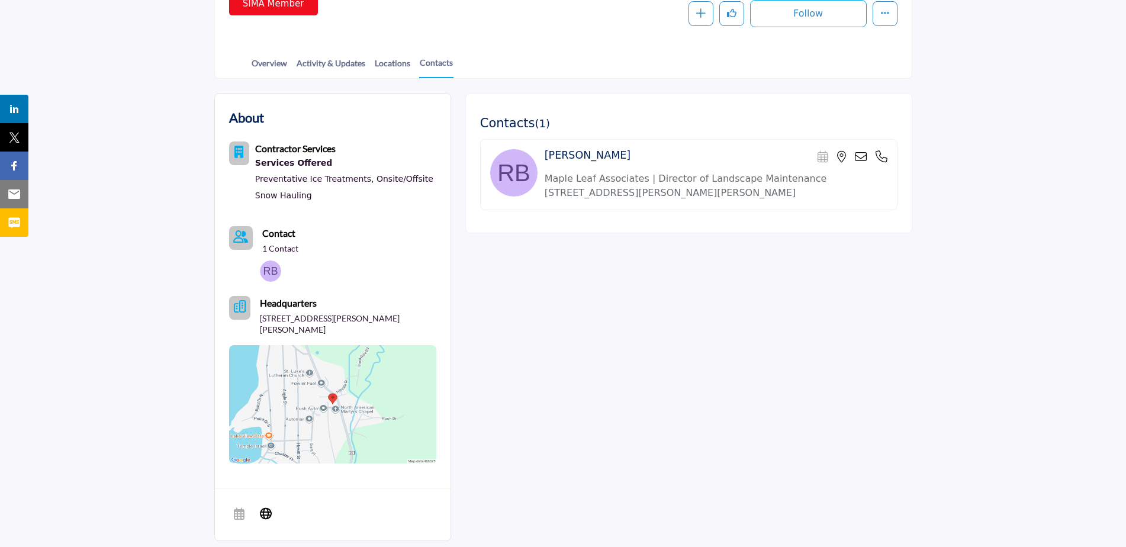
click at [861, 161] on icon at bounding box center [861, 157] width 12 height 12
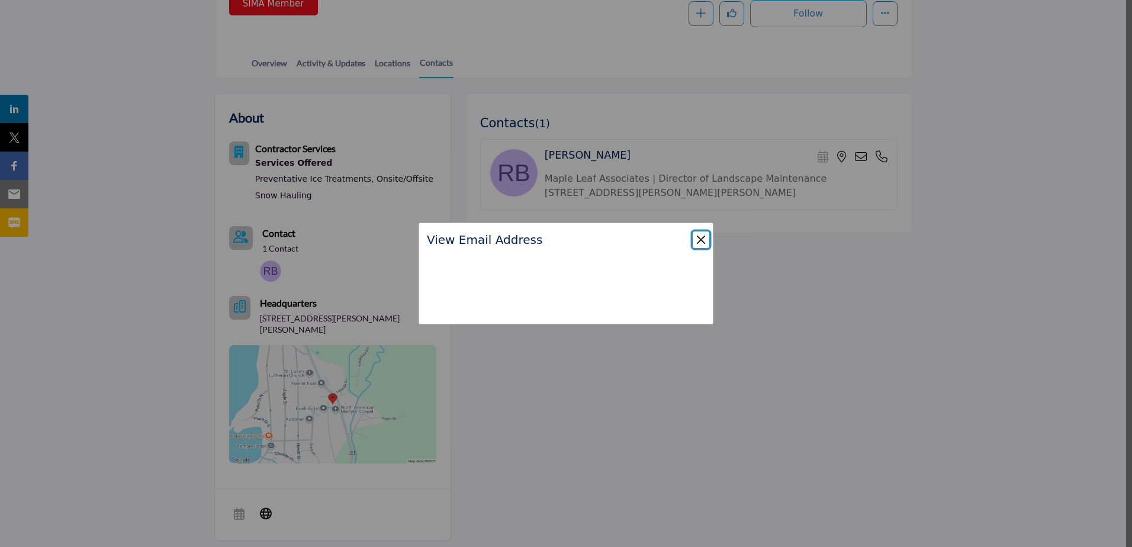
click at [700, 237] on button "Close" at bounding box center [701, 240] width 17 height 17
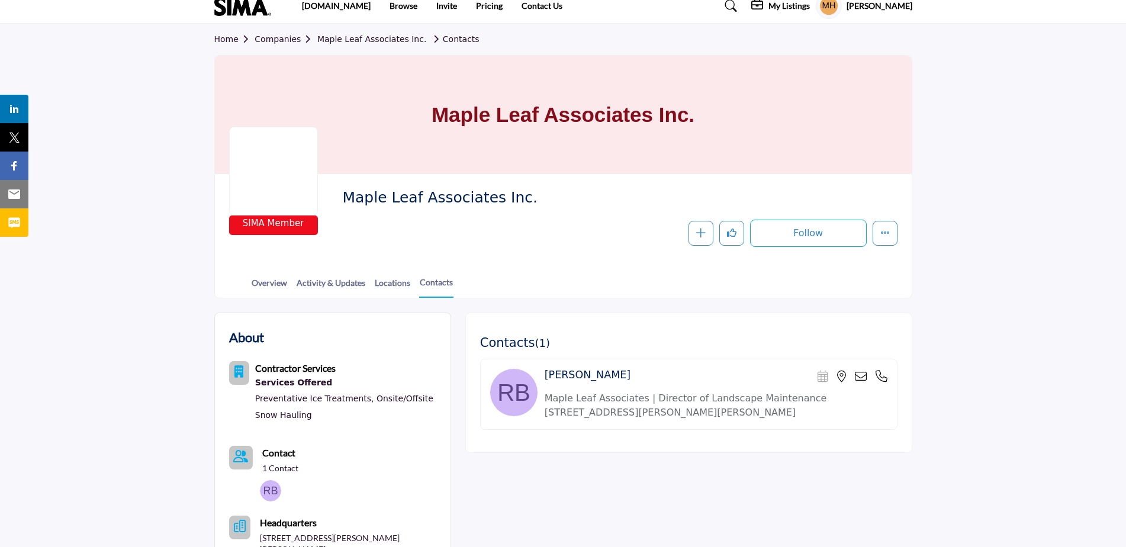
scroll to position [0, 0]
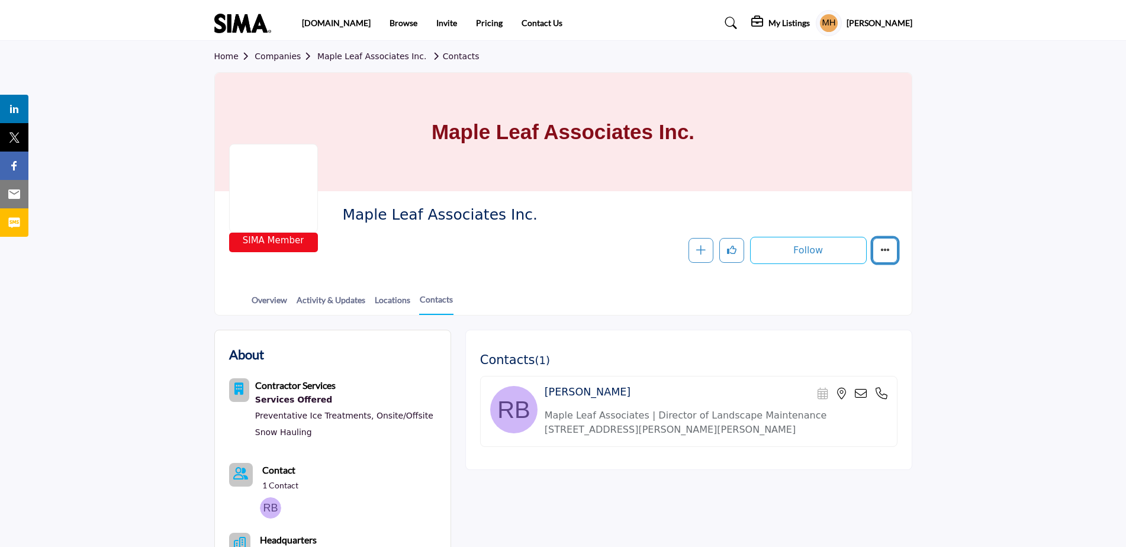
click at [883, 248] on icon "More details" at bounding box center [884, 249] width 9 height 9
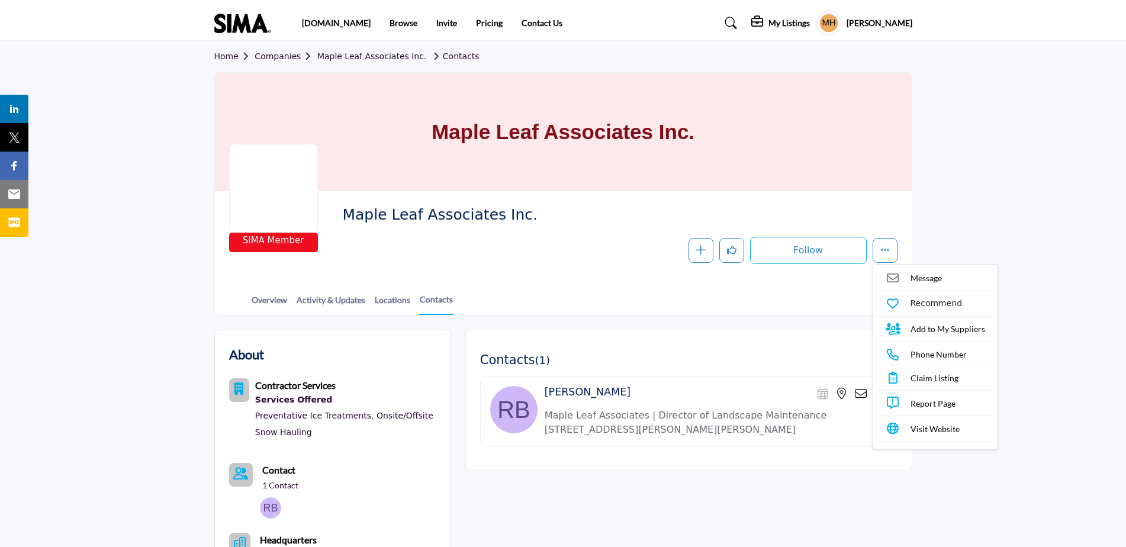
click at [919, 276] on span "Message" at bounding box center [926, 278] width 31 height 12
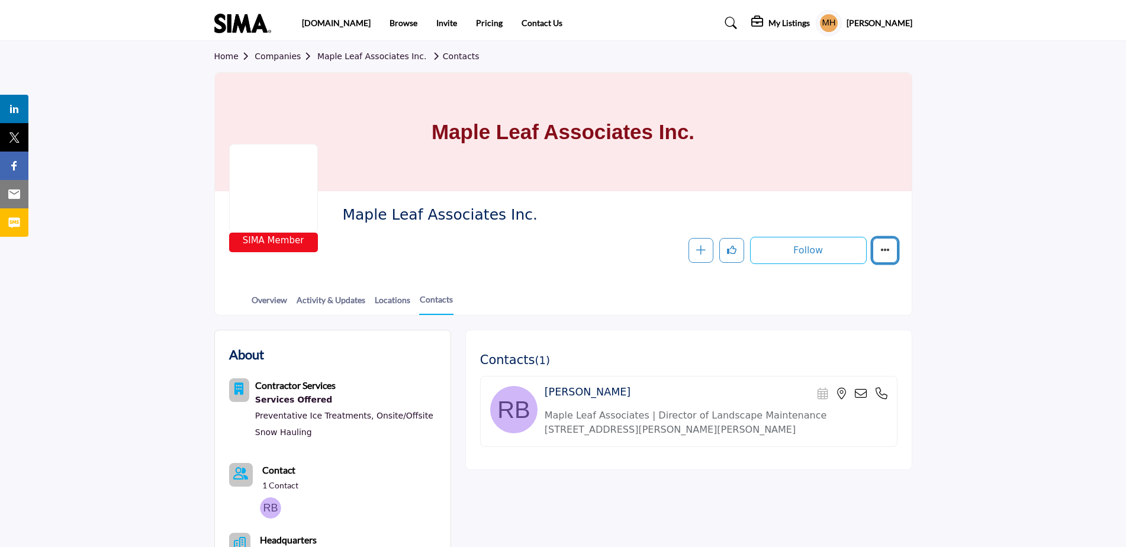
click at [886, 250] on icon "More details" at bounding box center [884, 249] width 9 height 9
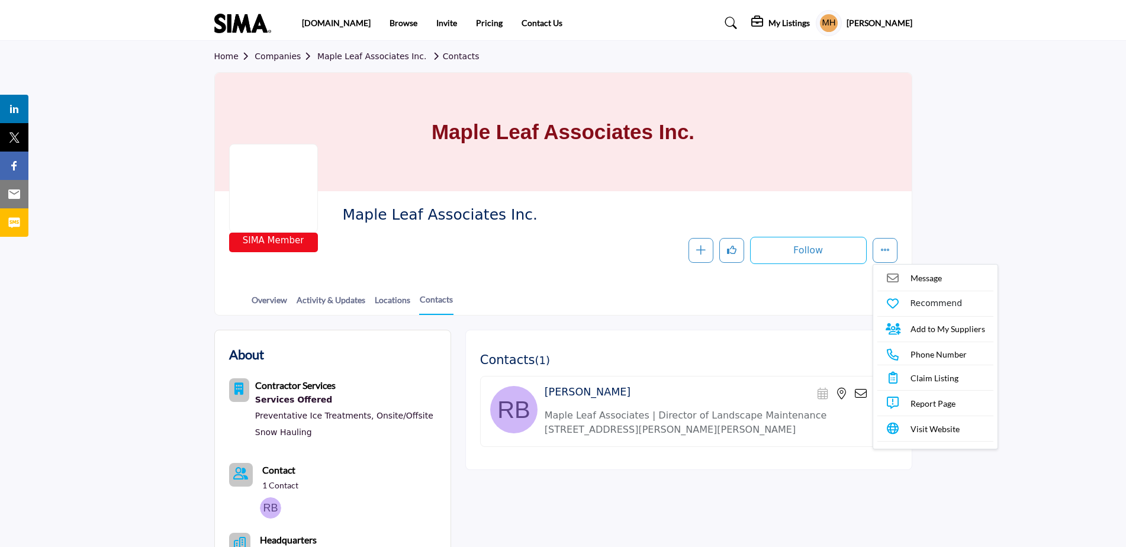
click at [923, 428] on span "Visit Website" at bounding box center [935, 429] width 49 height 12
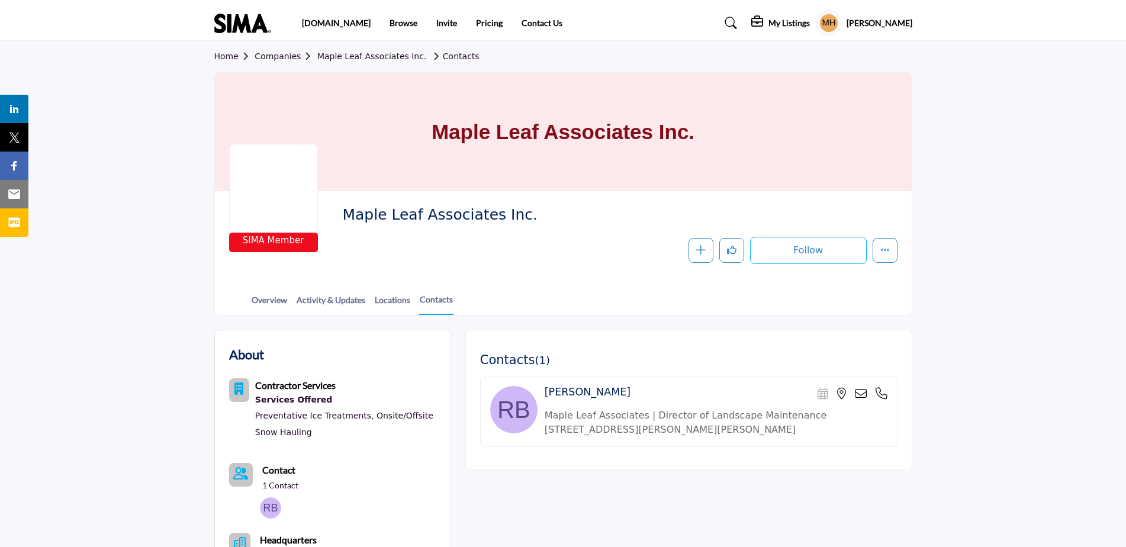
click at [280, 56] on link "Companies" at bounding box center [286, 56] width 63 height 9
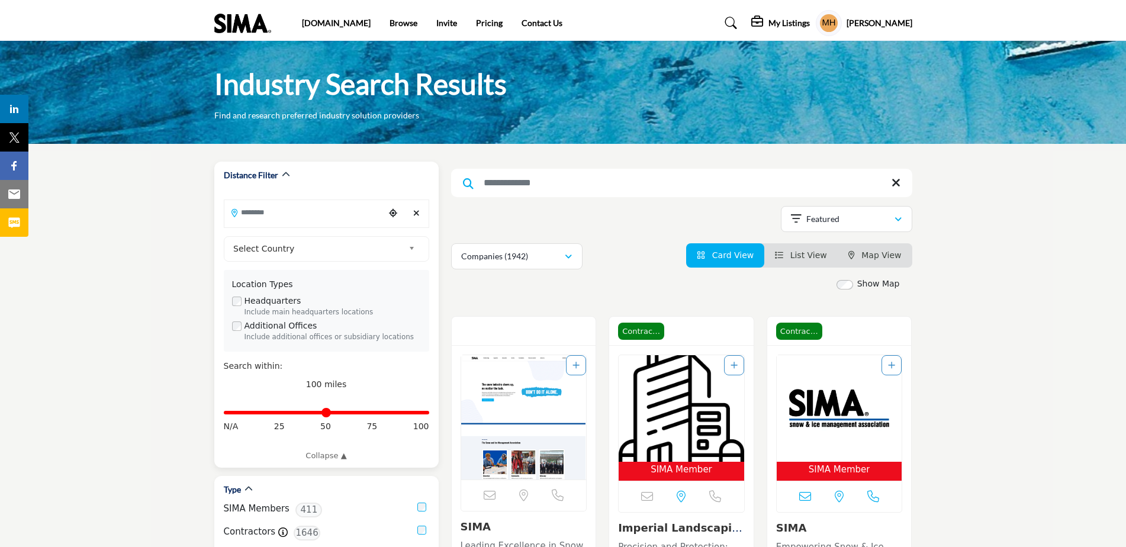
click at [293, 216] on input "Search Location" at bounding box center [304, 212] width 160 height 23
click at [352, 239] on li "300 Memorial Dr, Kingston, NY, 12401, USA" at bounding box center [326, 238] width 195 height 17
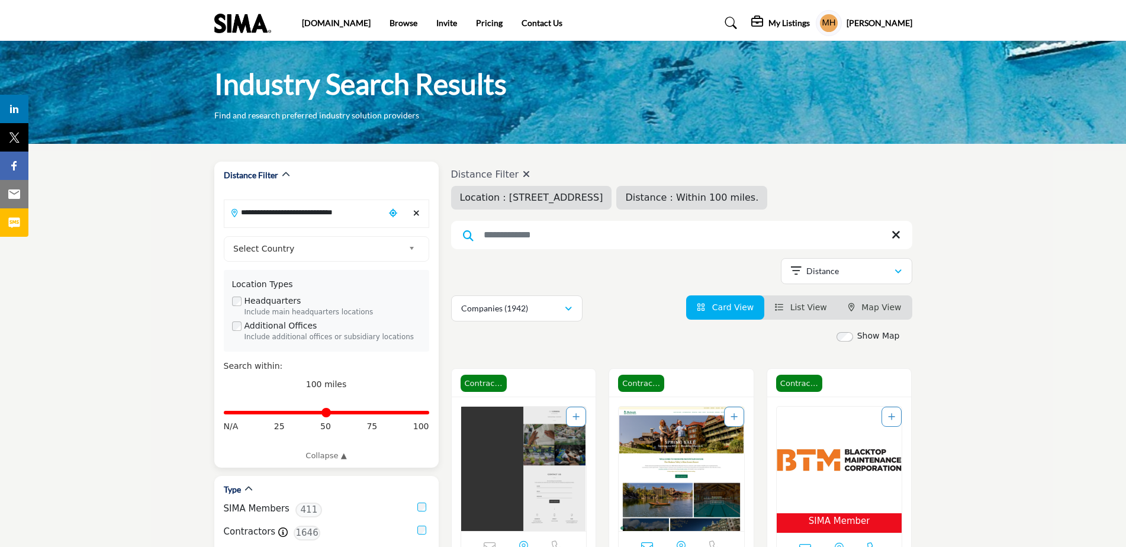
type input "**********"
click at [758, 196] on span "Distance : Within 100 miles." at bounding box center [691, 197] width 133 height 11
drag, startPoint x: 423, startPoint y: 416, endPoint x: 304, endPoint y: 417, distance: 119.0
type input "**"
click at [304, 414] on input "Distance in miles" at bounding box center [326, 412] width 205 height 2
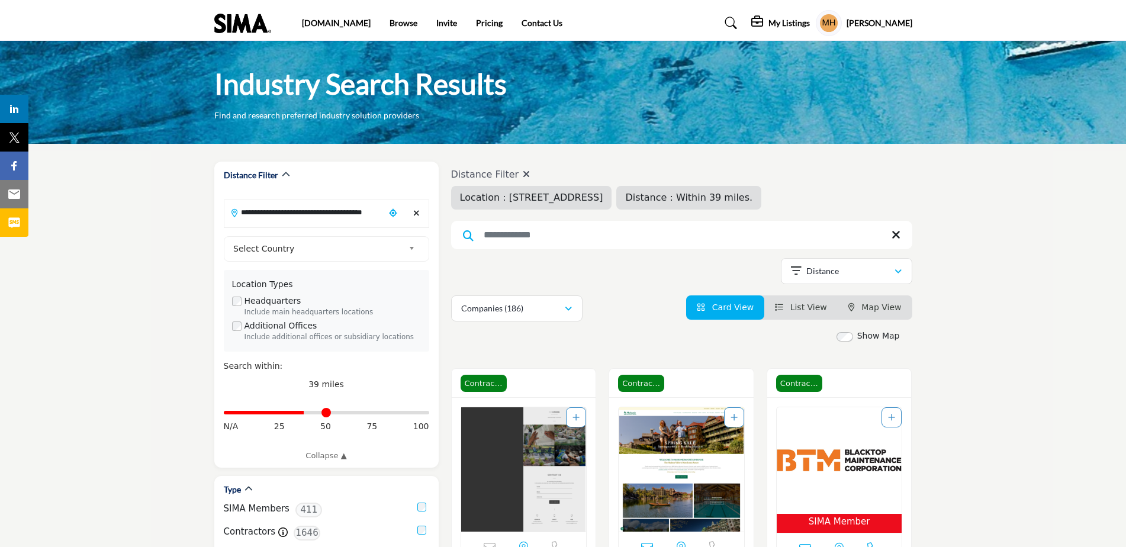
click at [649, 235] on input "Search Keyword" at bounding box center [681, 235] width 461 height 28
type input "**********"
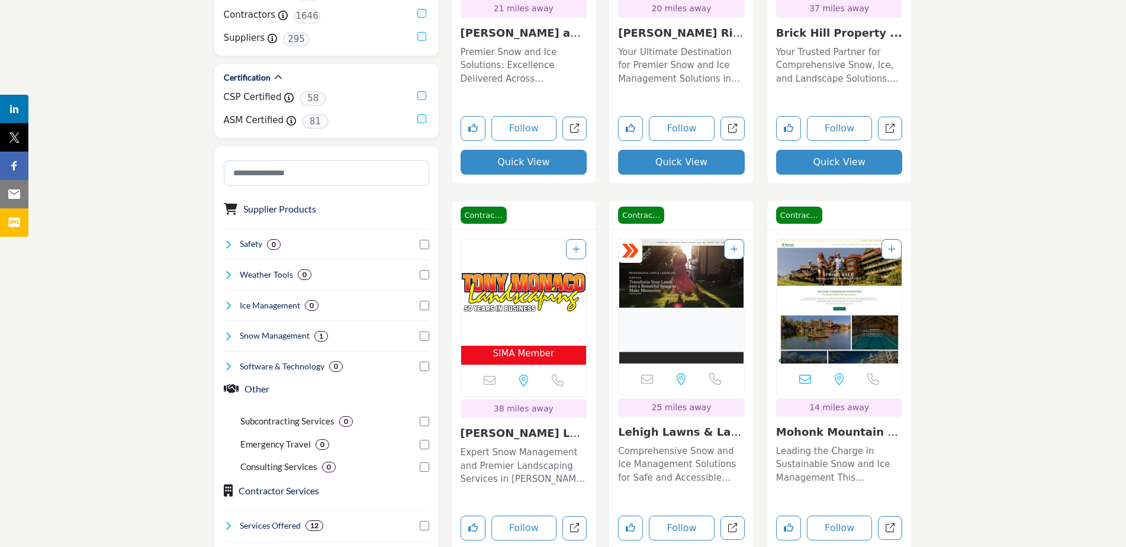
scroll to position [533, 0]
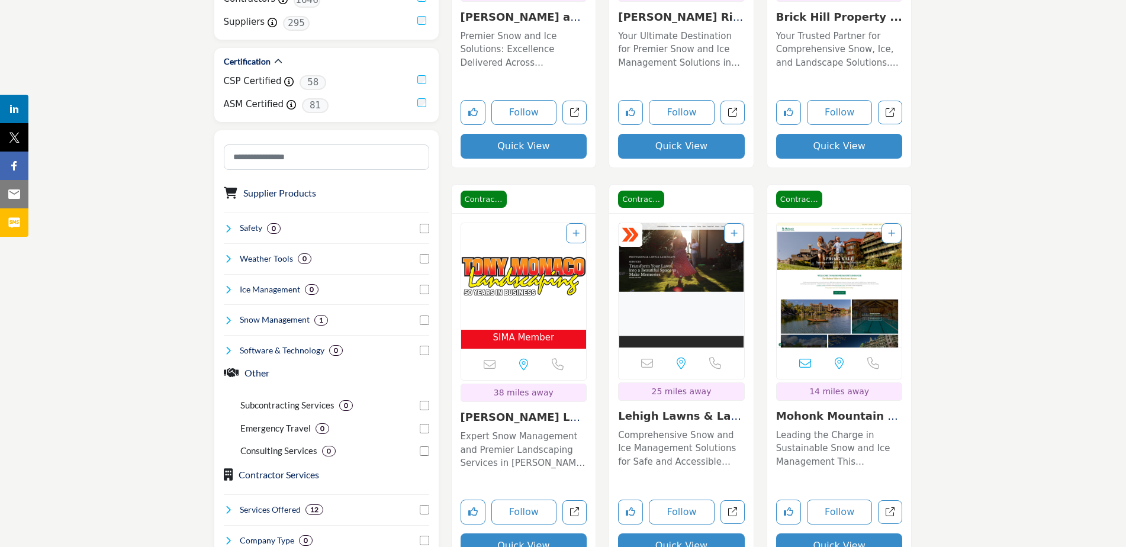
click at [831, 537] on button "Quick View" at bounding box center [839, 545] width 127 height 25
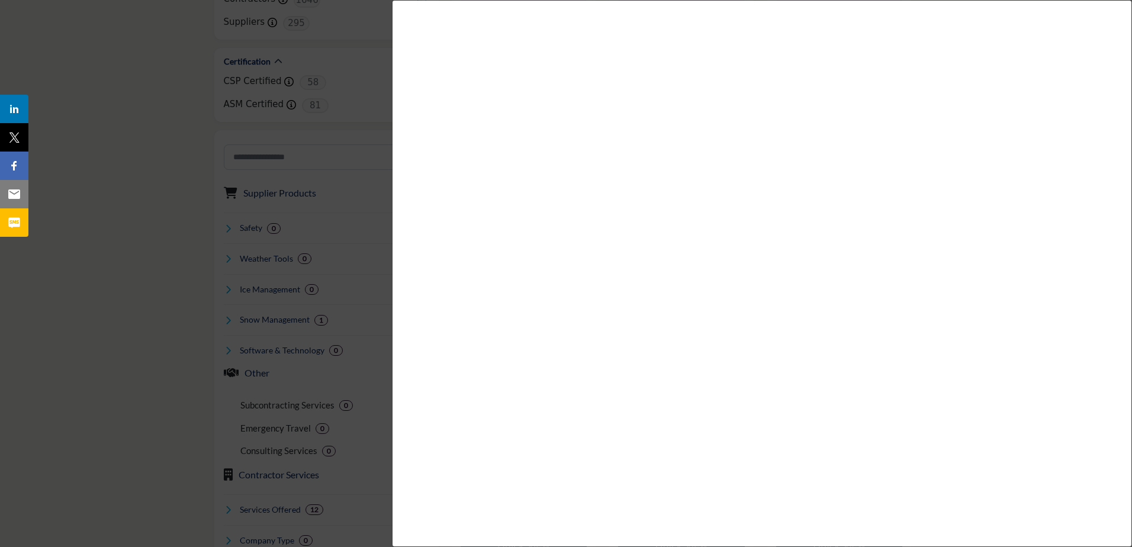
click at [104, 281] on div at bounding box center [566, 273] width 1132 height 547
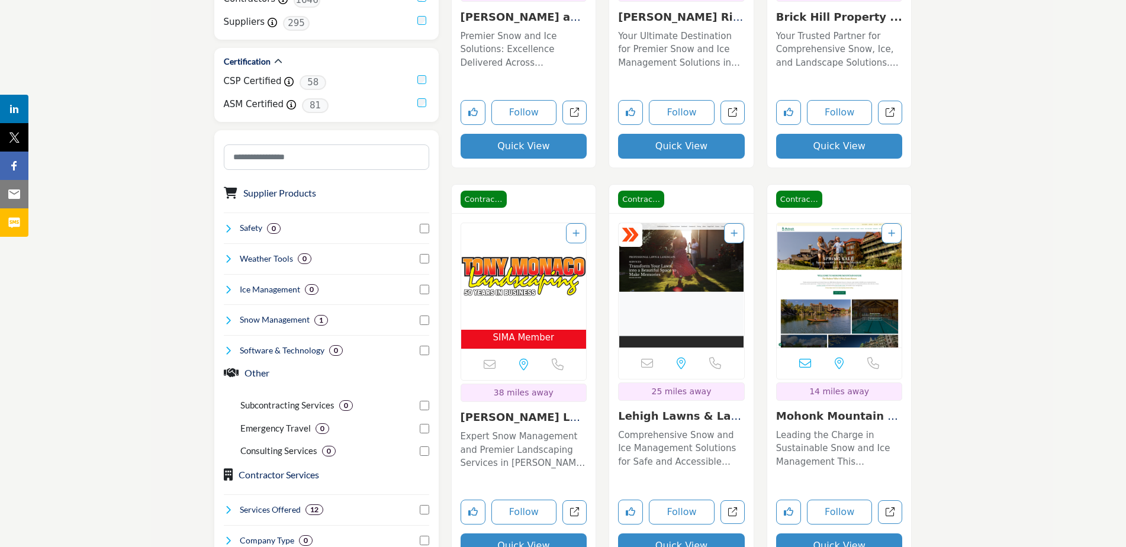
click at [840, 301] on img "Open Listing in new tab" at bounding box center [840, 285] width 126 height 124
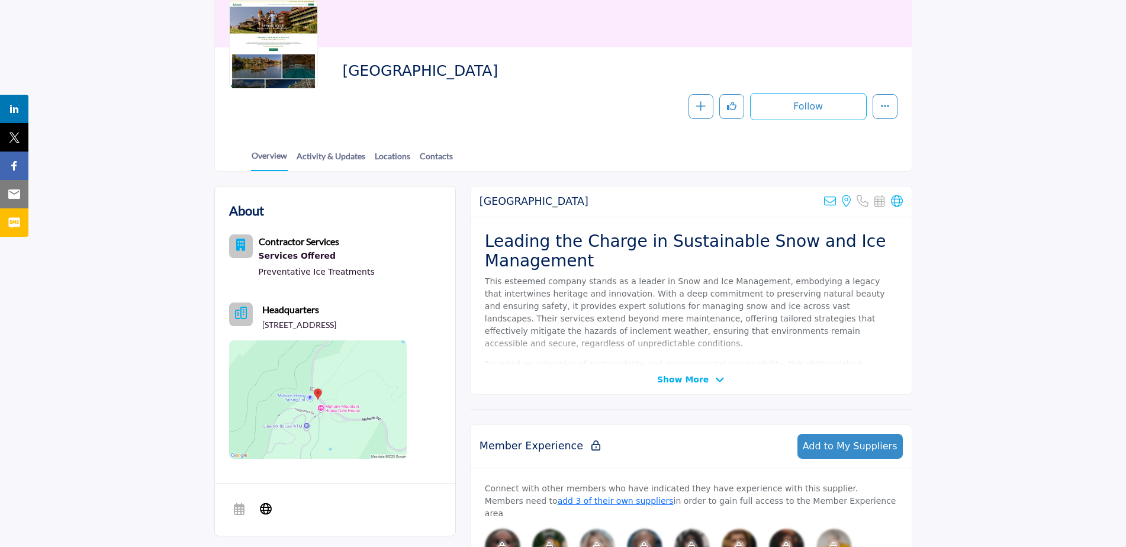
scroll to position [178, 0]
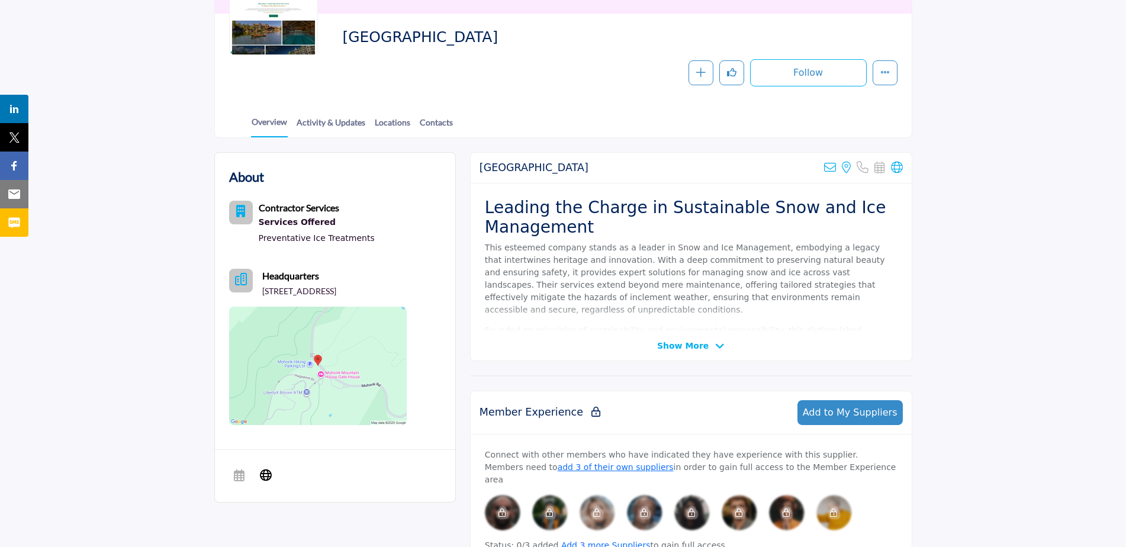
click at [716, 346] on icon at bounding box center [719, 346] width 9 height 11
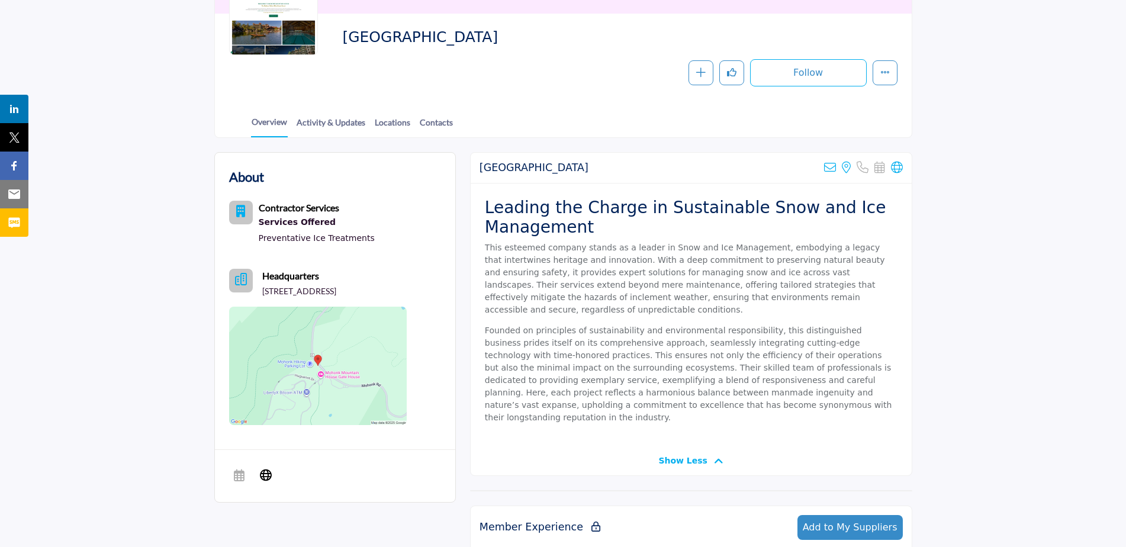
drag, startPoint x: 519, startPoint y: 39, endPoint x: 339, endPoint y: 44, distance: 180.1
click at [339, 44] on div "Mohonk Mountain House Follow Following Message Recommend Add to My Suppliers Cl…" at bounding box center [563, 57] width 668 height 59
copy span "Mohonk Mountain House"
click at [886, 70] on icon "More details" at bounding box center [884, 71] width 9 height 9
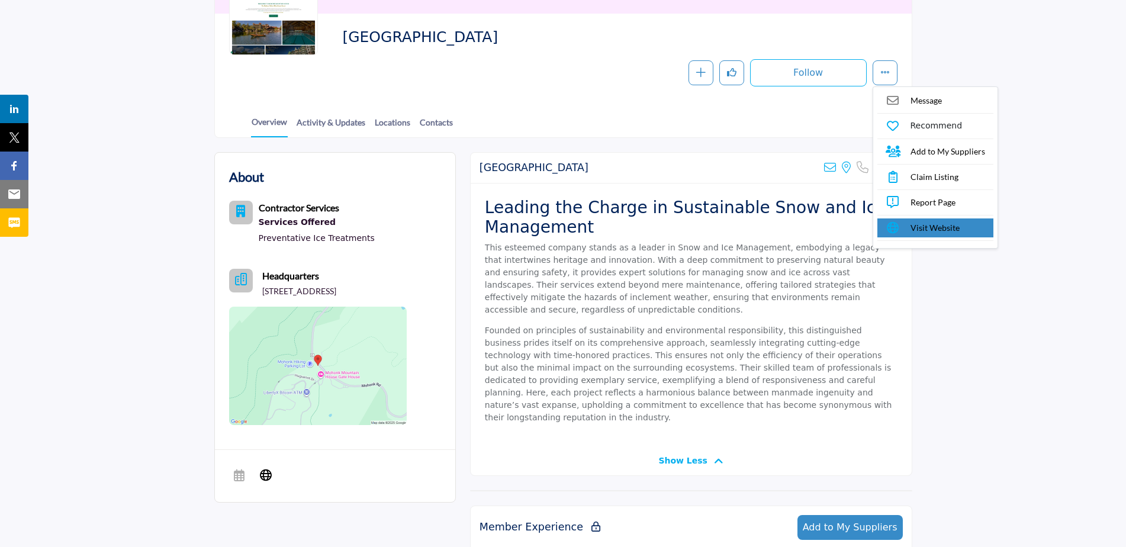
click at [917, 227] on span "Visit Website" at bounding box center [935, 227] width 49 height 12
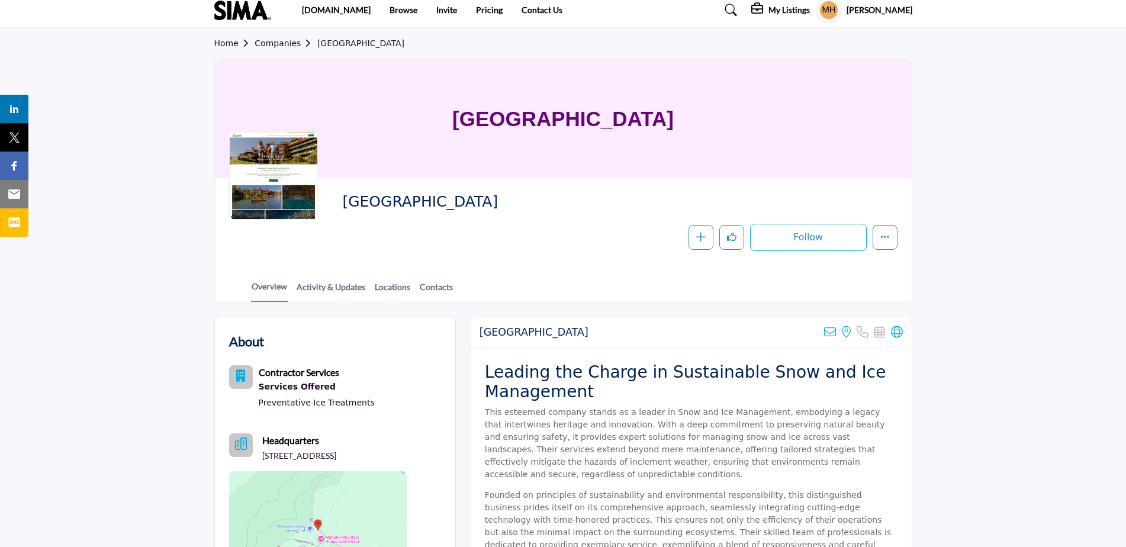
scroll to position [0, 0]
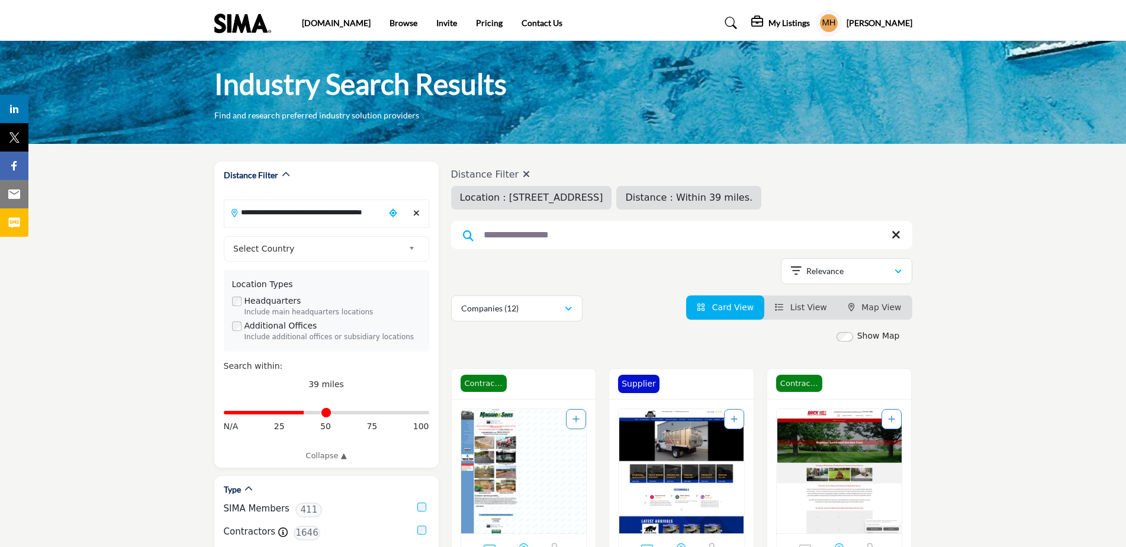
click at [570, 234] on input "**********" at bounding box center [681, 235] width 461 height 28
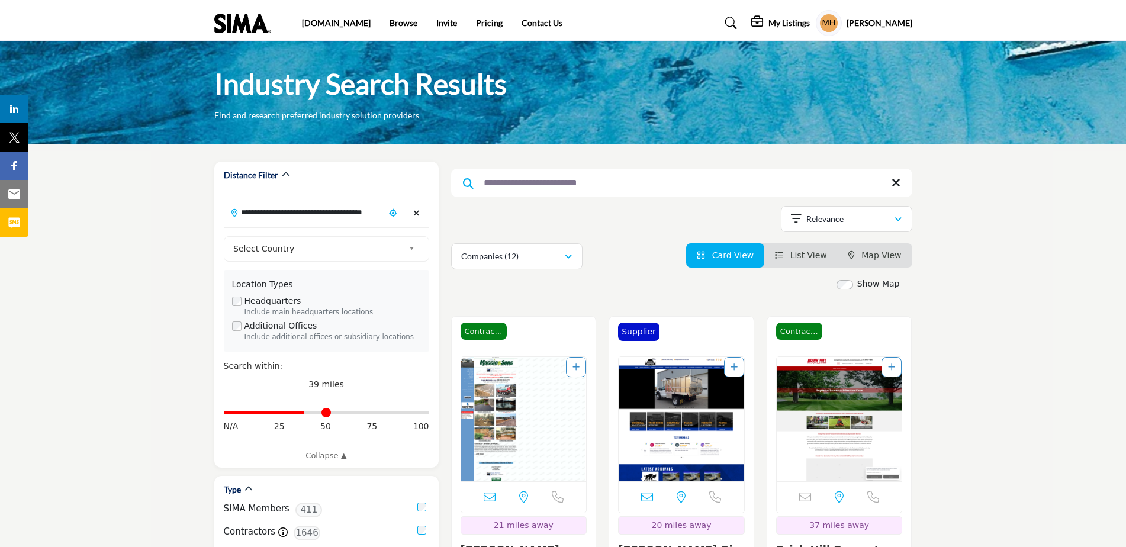
click at [483, 184] on input "**********" at bounding box center [681, 183] width 461 height 28
drag, startPoint x: 650, startPoint y: 183, endPoint x: 621, endPoint y: 183, distance: 29.0
click at [621, 183] on input "**********" at bounding box center [681, 183] width 461 height 28
drag, startPoint x: 680, startPoint y: 184, endPoint x: 448, endPoint y: 184, distance: 231.5
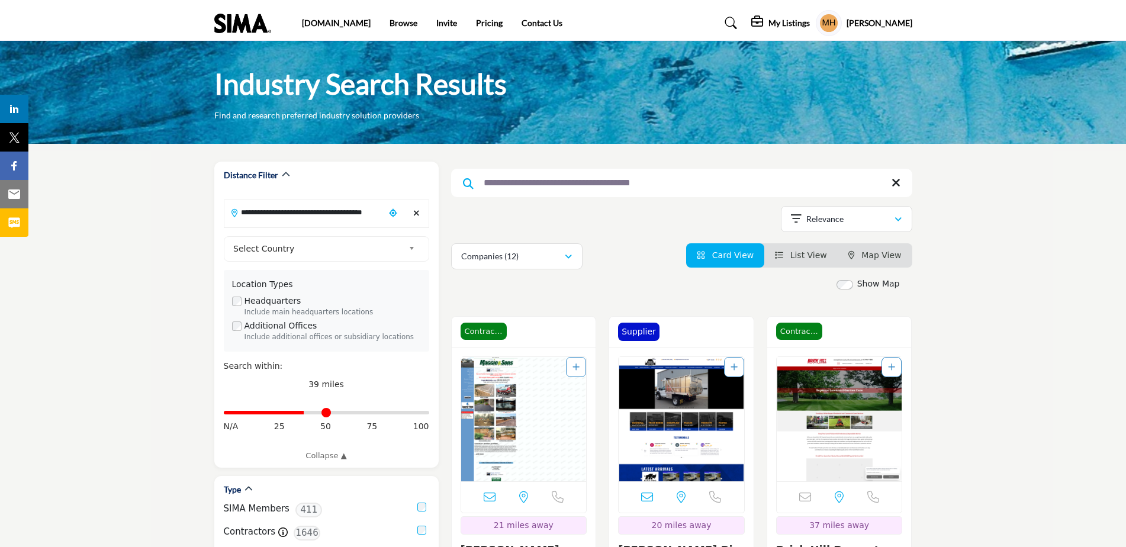
click at [682, 182] on input "**********" at bounding box center [681, 183] width 461 height 28
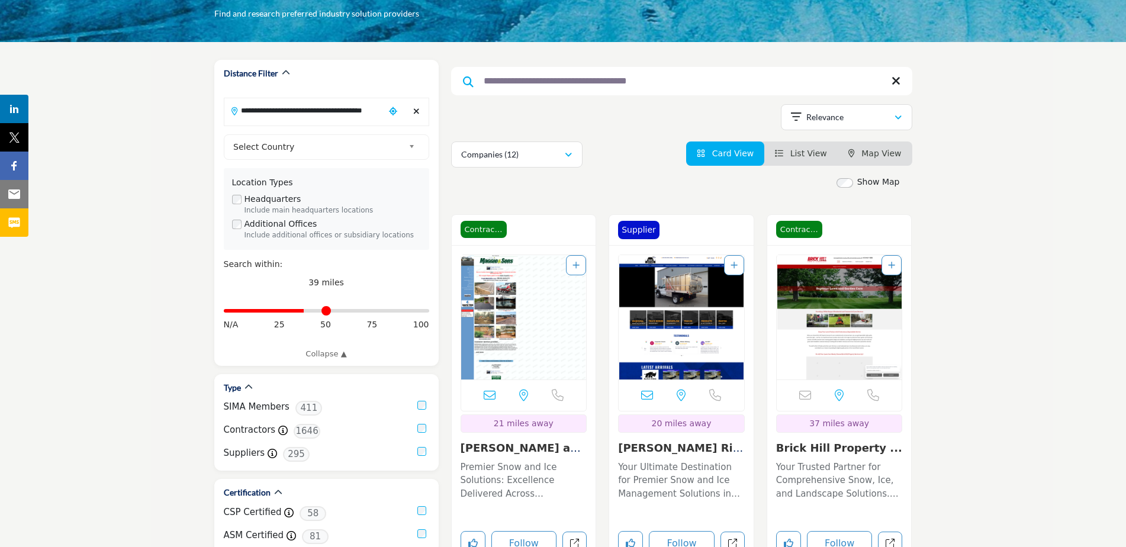
scroll to position [178, 0]
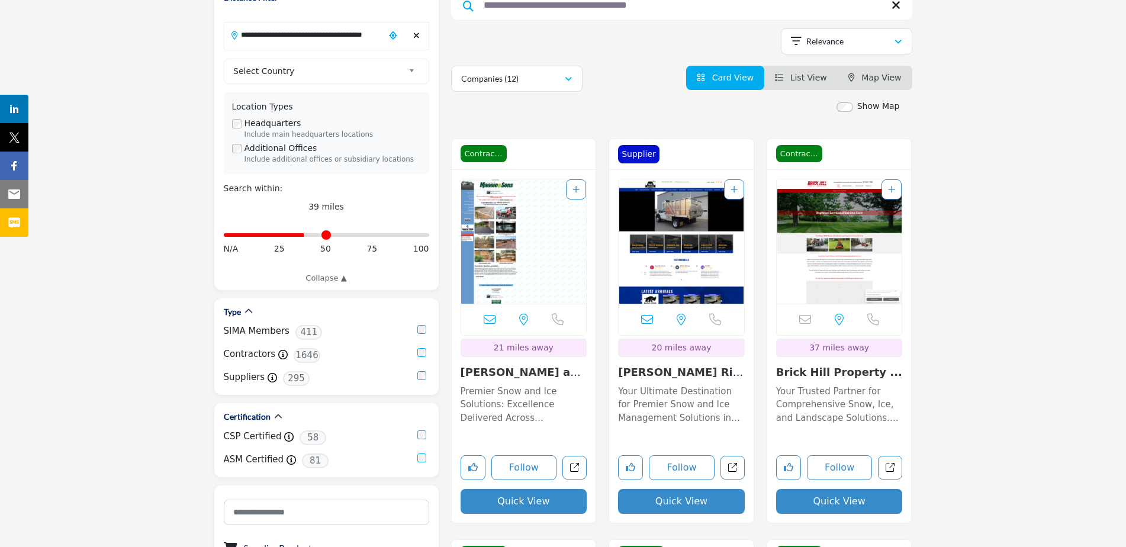
type input "**********"
click at [674, 502] on button "Quick View" at bounding box center [681, 501] width 127 height 25
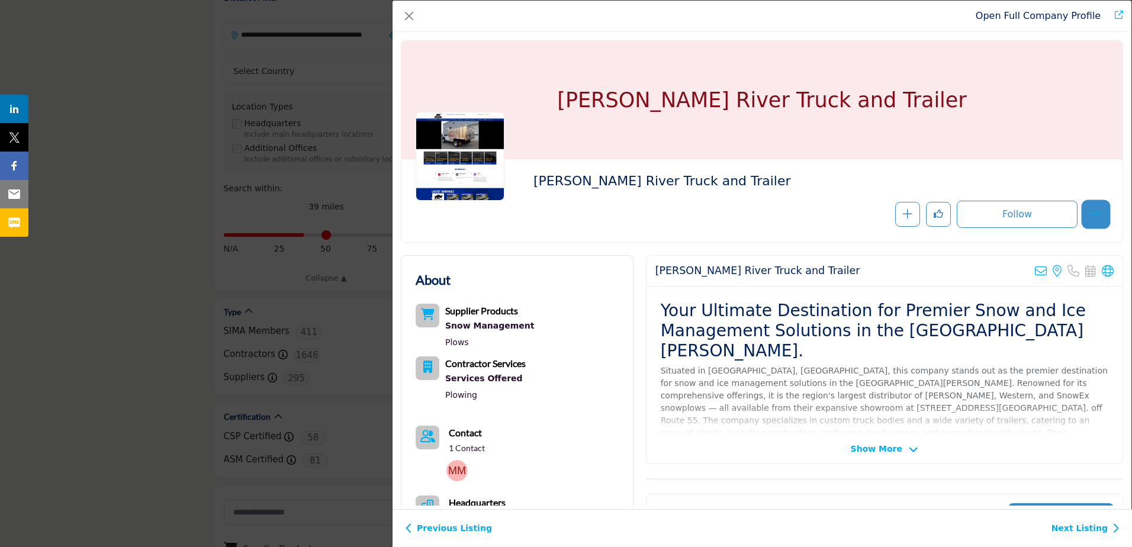
click at [1091, 210] on icon "More Options" at bounding box center [1095, 213] width 9 height 9
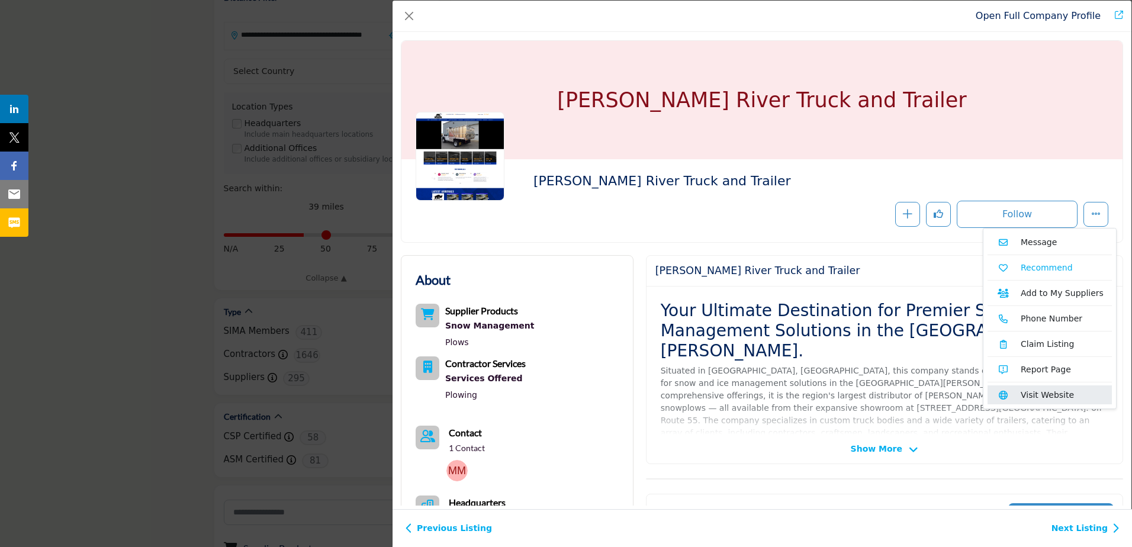
click at [1028, 397] on link "Visit Website" at bounding box center [1050, 394] width 124 height 19
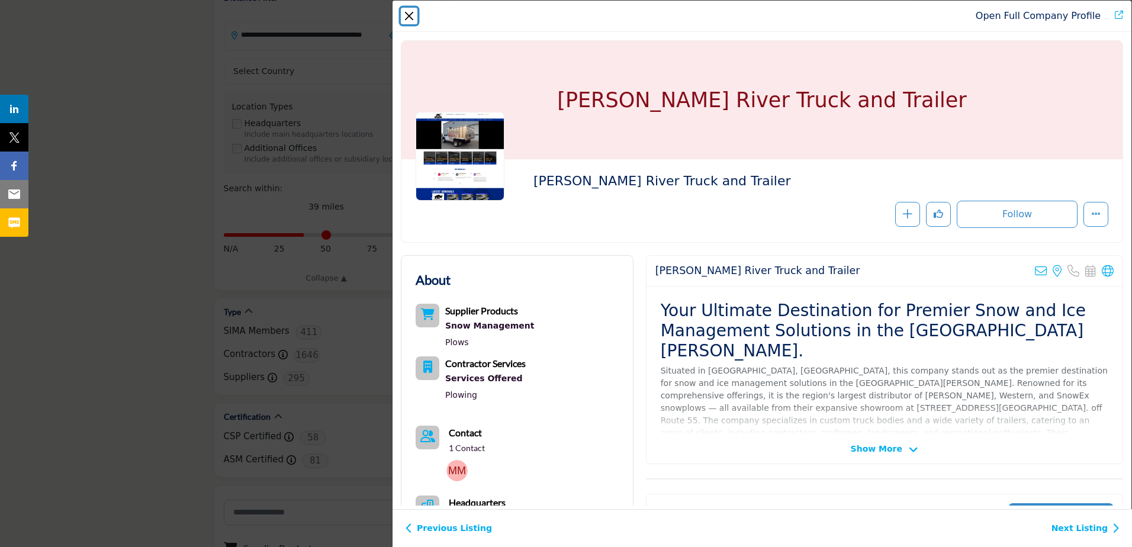
click at [410, 14] on button "Close" at bounding box center [409, 16] width 17 height 17
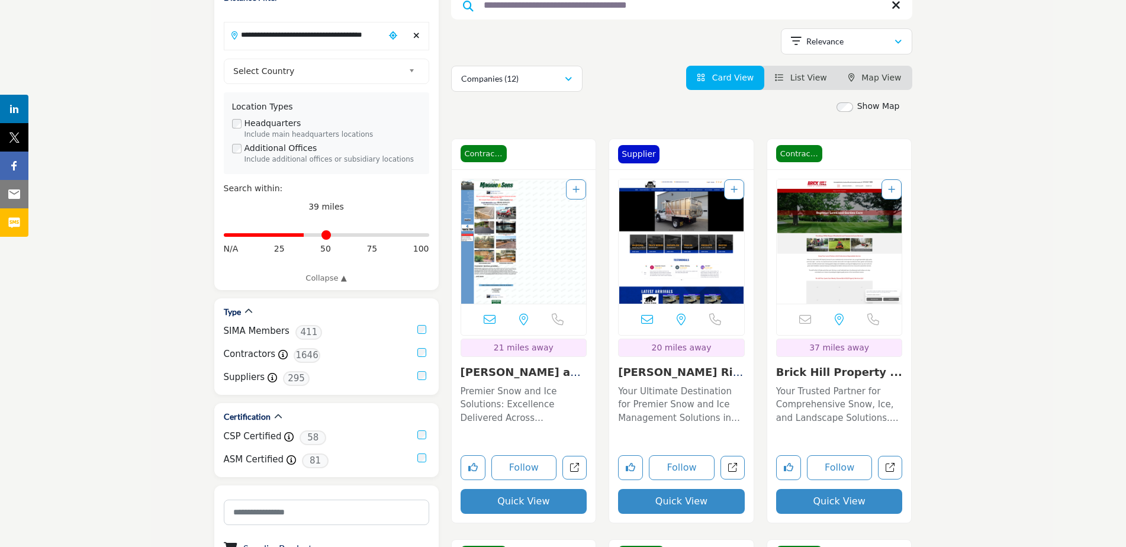
click at [516, 500] on button "Quick View" at bounding box center [524, 501] width 127 height 25
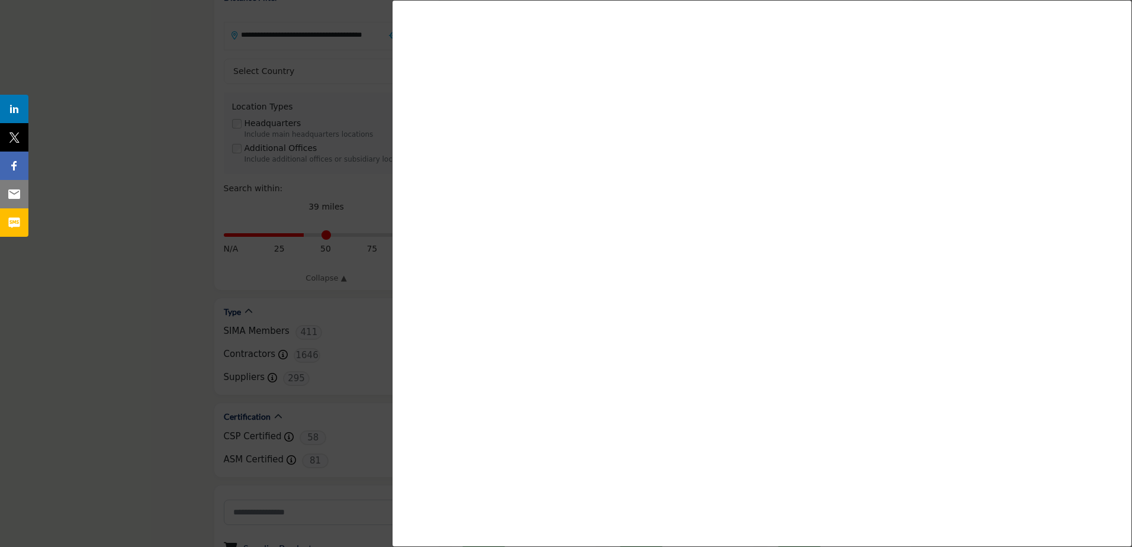
click at [131, 156] on div at bounding box center [566, 273] width 1132 height 547
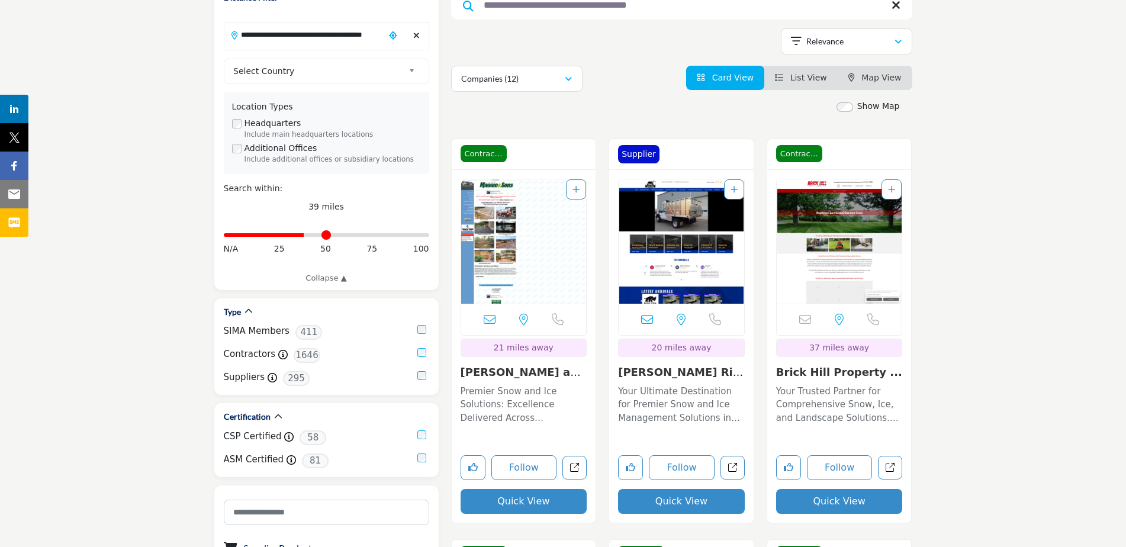
click at [544, 237] on img "Open Listing in new tab" at bounding box center [524, 241] width 126 height 124
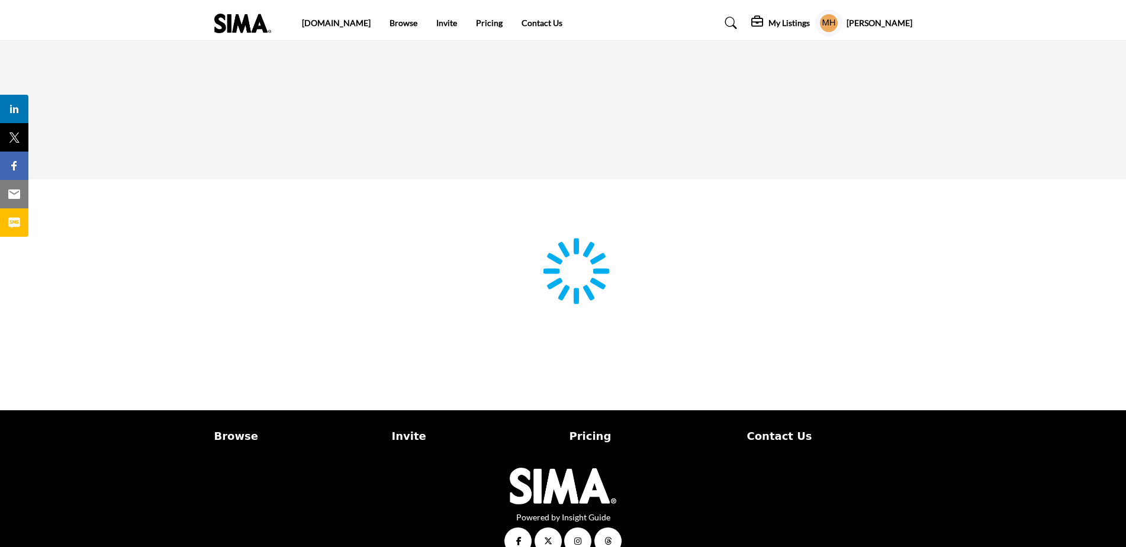
type input "**********"
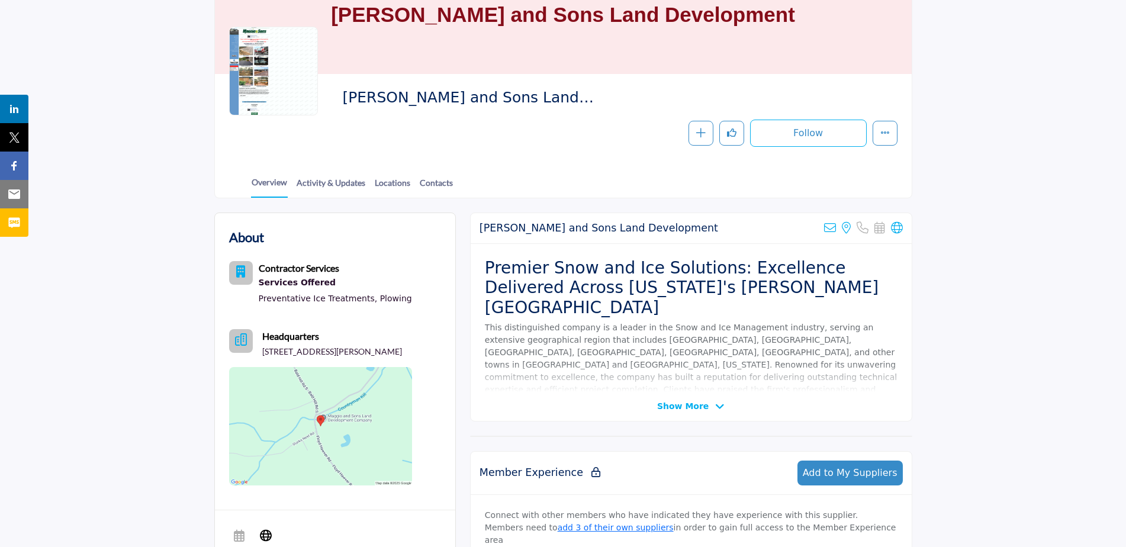
scroll to position [118, 0]
click at [881, 128] on icon "More details" at bounding box center [884, 131] width 9 height 9
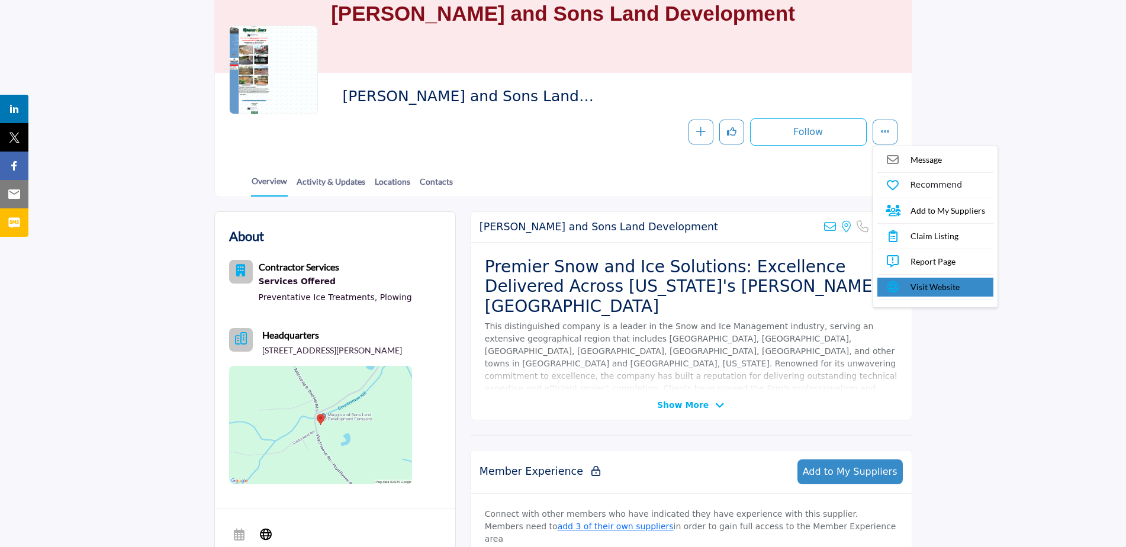
click at [921, 284] on span "Visit Website" at bounding box center [935, 287] width 49 height 12
